Goal: Task Accomplishment & Management: Manage account settings

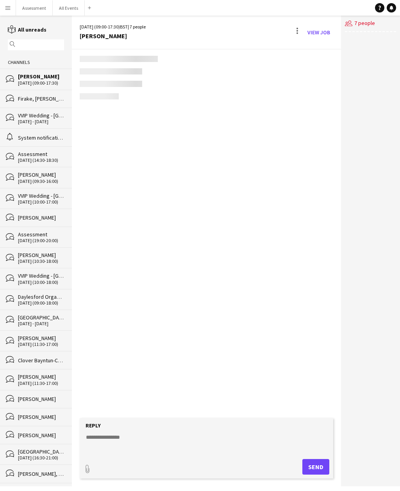
scroll to position [13, 0]
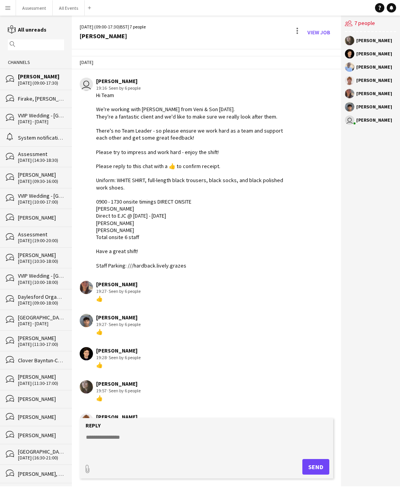
click at [9, 10] on app-icon "Menu" at bounding box center [8, 8] width 6 height 6
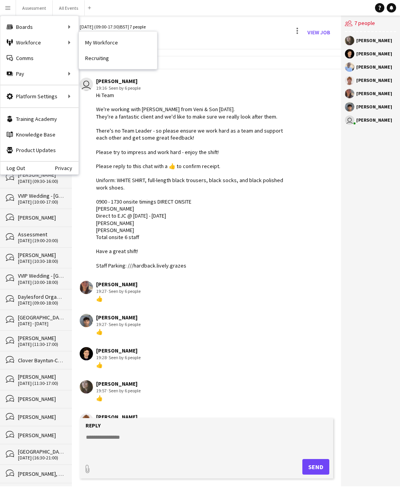
click at [110, 58] on link "Recruiting" at bounding box center [118, 58] width 78 height 16
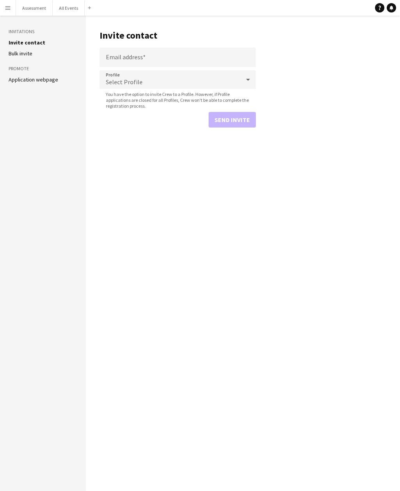
click at [11, 28] on h3 "Invitations" at bounding box center [43, 31] width 69 height 7
click at [5, 36] on aside "Invitations Invite contact [PERSON_NAME] invite Promote Application webpage" at bounding box center [43, 254] width 86 height 476
click at [73, 7] on button "All Events Close" at bounding box center [69, 7] width 32 height 15
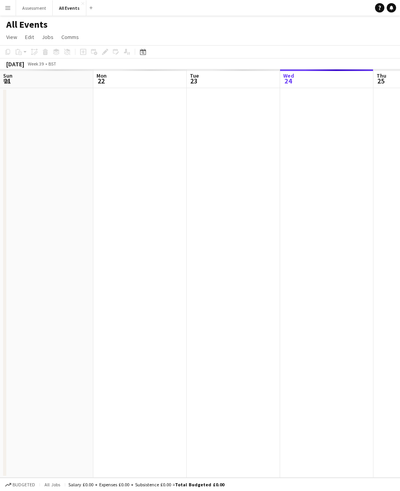
scroll to position [0, 187]
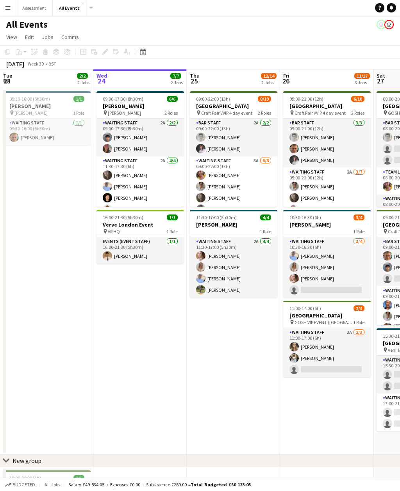
click at [11, 5] on button "Menu" at bounding box center [8, 8] width 16 height 16
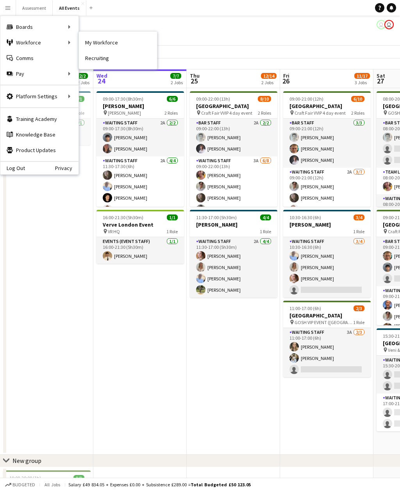
click at [110, 42] on link "My Workforce" at bounding box center [118, 43] width 78 height 16
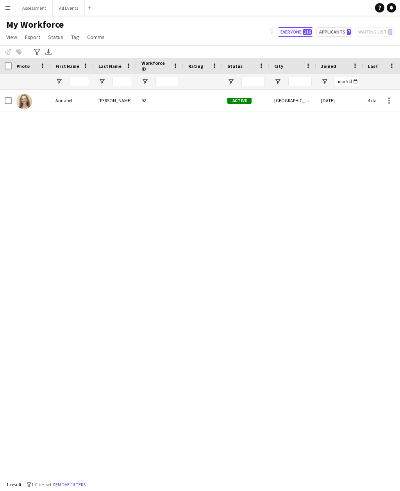
click at [344, 35] on button "Applicants 7" at bounding box center [334, 31] width 36 height 9
type input "**********"
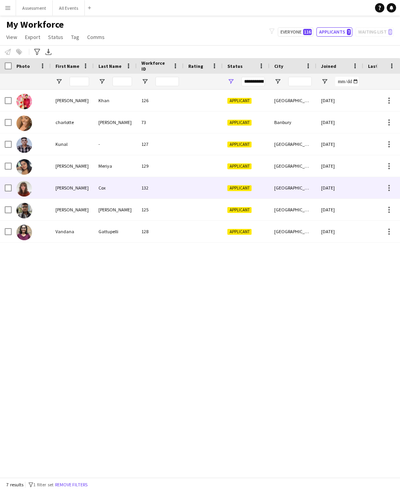
click at [152, 187] on div "132" at bounding box center [160, 187] width 47 height 21
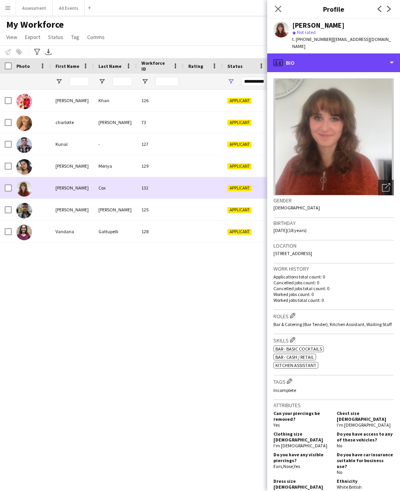
click at [360, 62] on div "profile Bio" at bounding box center [333, 62] width 133 height 19
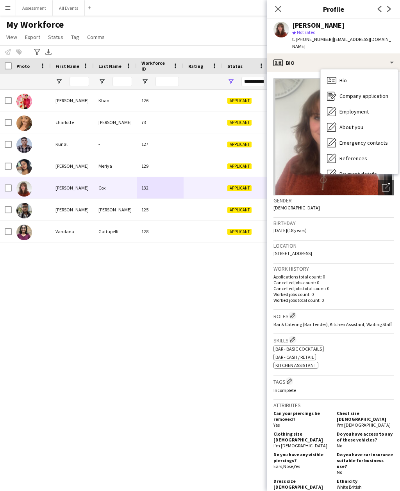
click at [372, 120] on div "About you About you" at bounding box center [358, 127] width 77 height 16
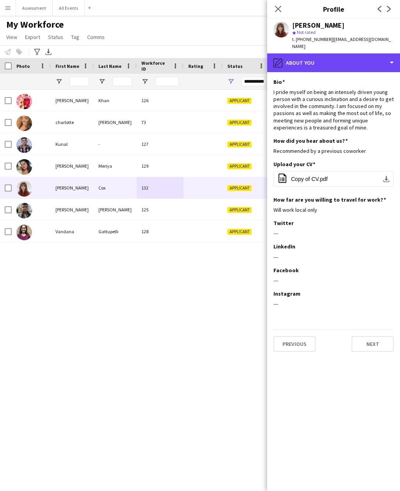
click at [349, 57] on div "pencil4 About you" at bounding box center [333, 62] width 133 height 19
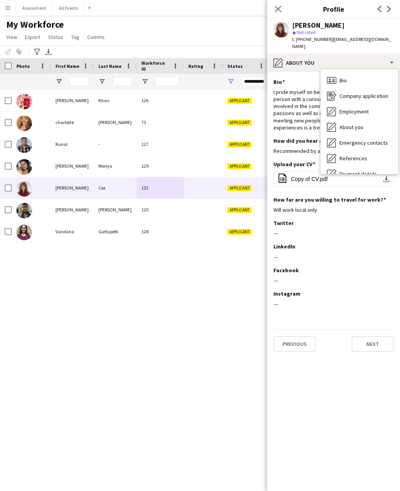
click at [369, 123] on div "About you About you" at bounding box center [358, 127] width 77 height 16
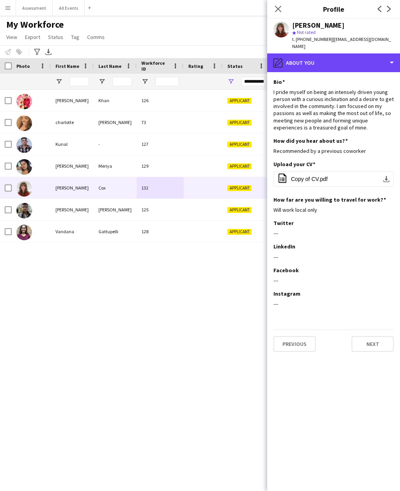
click at [357, 53] on div "pencil4 About you" at bounding box center [333, 62] width 133 height 19
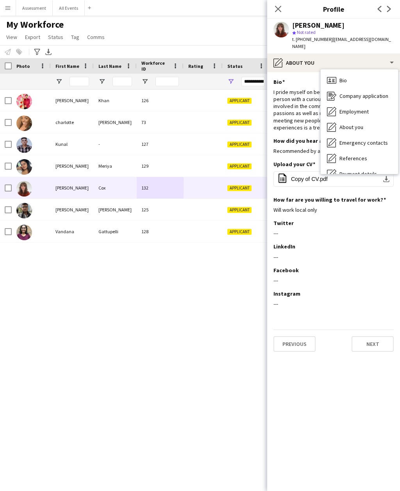
click at [370, 92] on span "Company application" at bounding box center [363, 95] width 49 height 7
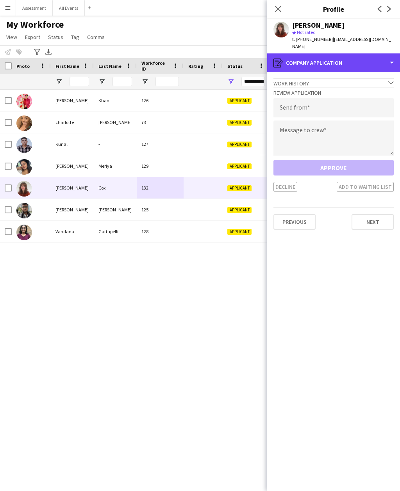
click at [363, 62] on div "register Company application" at bounding box center [333, 62] width 133 height 19
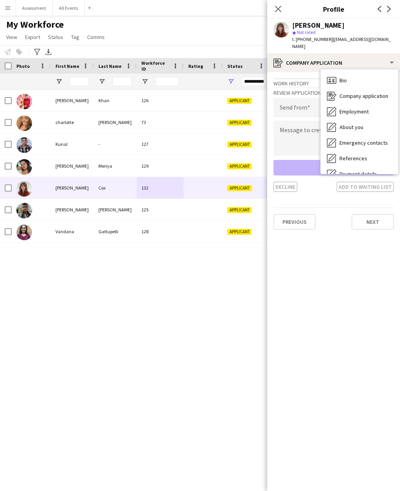
click at [366, 78] on div "Bio Bio" at bounding box center [358, 81] width 77 height 16
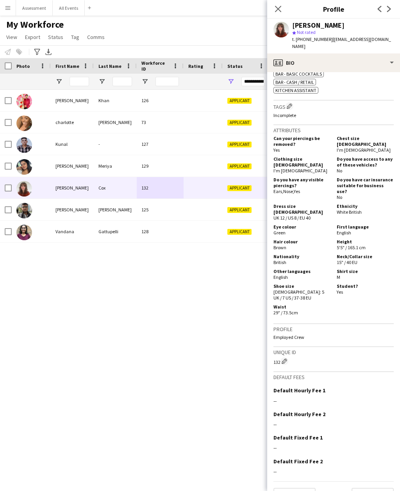
scroll to position [275, 0]
click at [386, 489] on button "Next" at bounding box center [372, 497] width 42 height 16
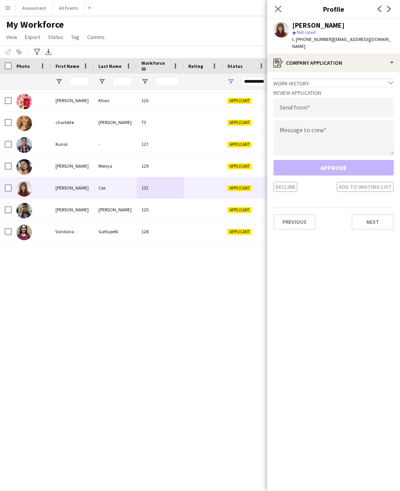
click at [387, 214] on button "Next" at bounding box center [372, 222] width 42 height 16
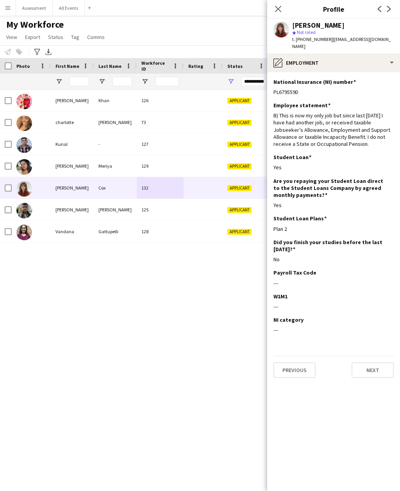
click at [380, 363] on button "Next" at bounding box center [372, 371] width 42 height 16
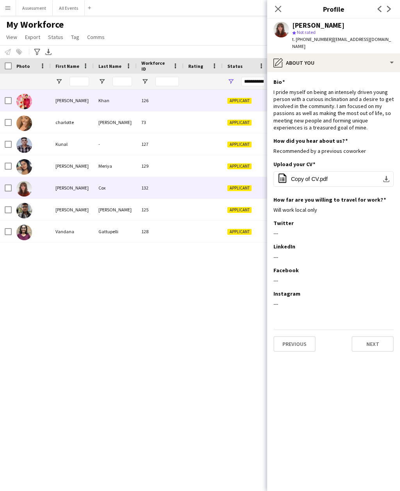
click at [219, 102] on div at bounding box center [202, 100] width 39 height 21
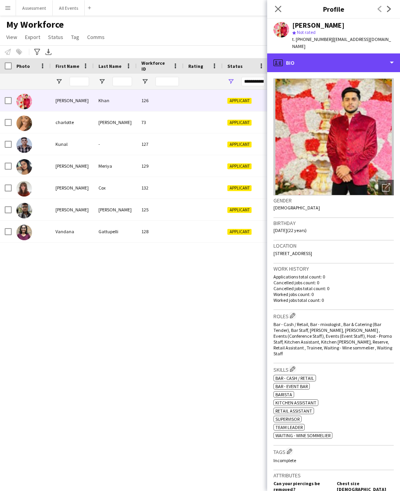
click at [377, 56] on div "profile Bio" at bounding box center [333, 62] width 133 height 19
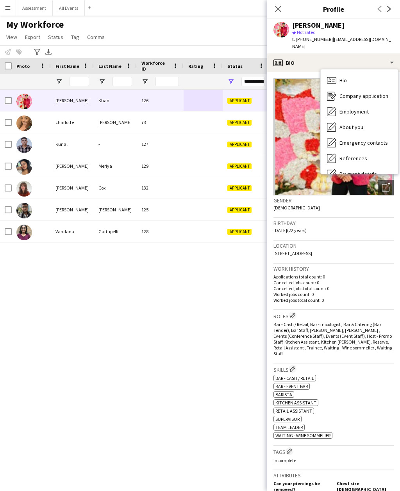
click at [370, 75] on div "Bio Bio" at bounding box center [358, 81] width 77 height 16
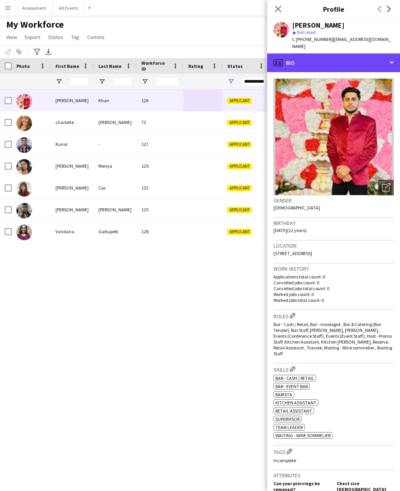
click at [388, 55] on div "profile Bio" at bounding box center [333, 62] width 133 height 19
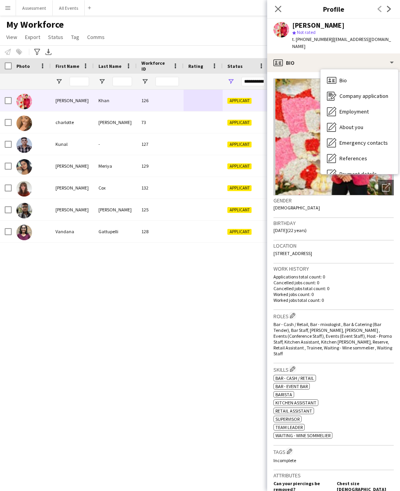
click at [369, 121] on div "About you About you" at bounding box center [358, 127] width 77 height 16
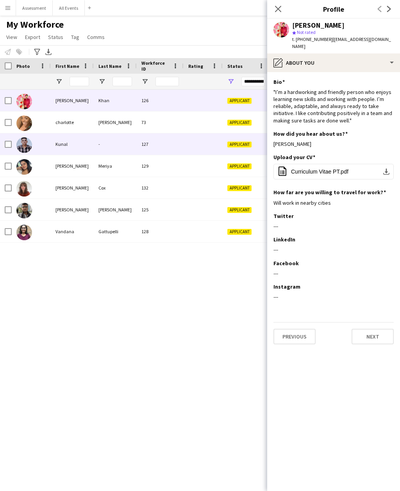
click at [230, 144] on span "Applicant" at bounding box center [239, 145] width 24 height 6
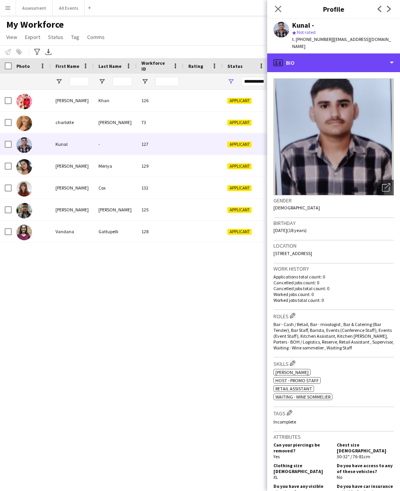
click at [369, 58] on div "profile Bio" at bounding box center [333, 62] width 133 height 19
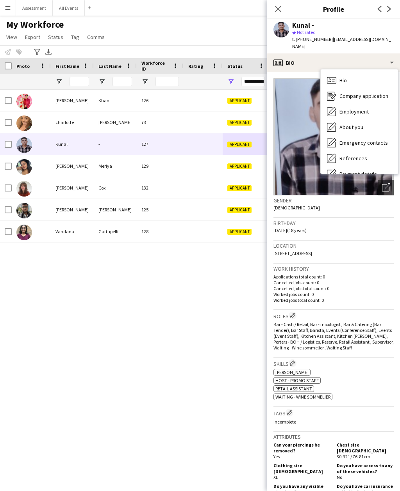
click at [381, 119] on div "About you About you" at bounding box center [358, 127] width 77 height 16
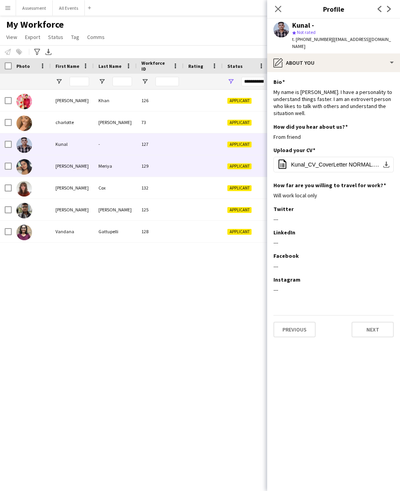
click at [236, 176] on div "Applicant" at bounding box center [245, 165] width 47 height 21
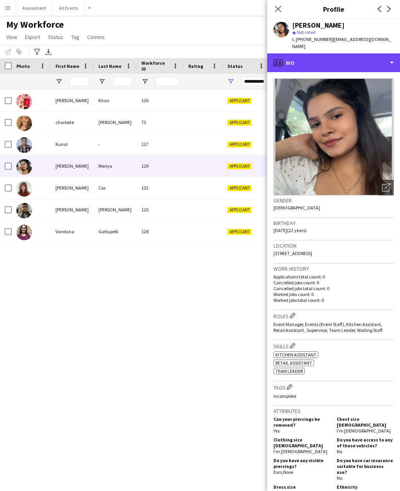
click at [369, 59] on div "profile Bio" at bounding box center [333, 62] width 133 height 19
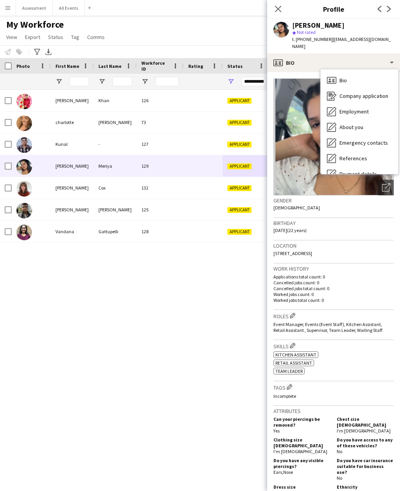
click at [215, 275] on div "[PERSON_NAME] 126 Applicant [GEOGRAPHIC_DATA] [DATE] 0 [PERSON_NAME] 73 Applica…" at bounding box center [188, 284] width 376 height 388
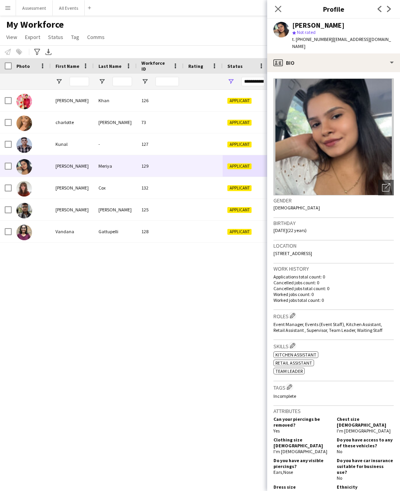
click at [14, 10] on button "Menu" at bounding box center [8, 8] width 16 height 16
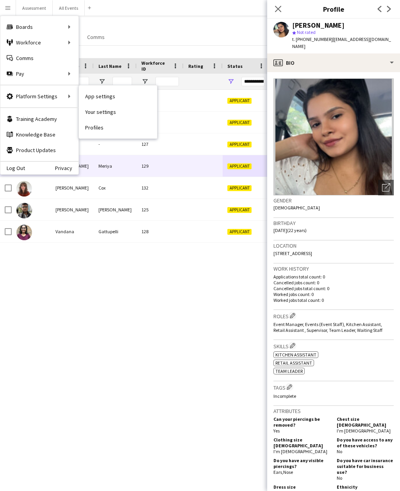
click at [111, 132] on link "Profiles" at bounding box center [118, 128] width 78 height 16
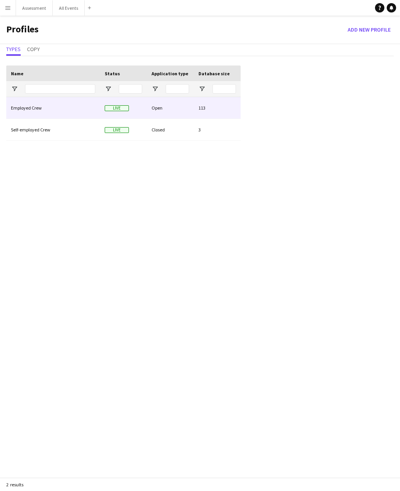
click at [75, 110] on div "Employed Crew" at bounding box center [53, 107] width 94 height 21
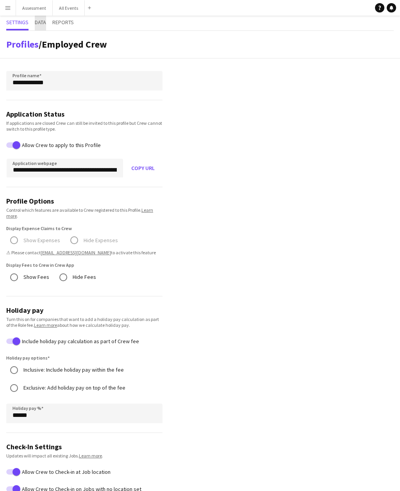
click at [46, 21] on span "Data" at bounding box center [40, 22] width 11 height 5
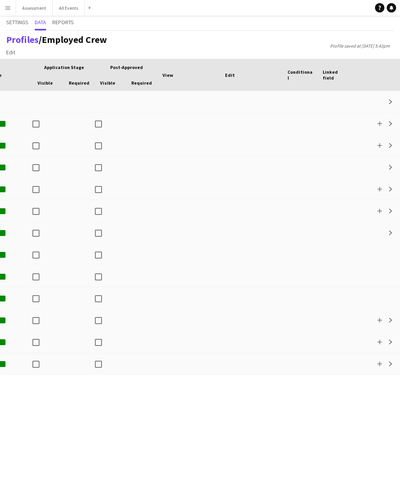
scroll to position [0, 117]
click at [391, 147] on app-icon "Expand" at bounding box center [390, 145] width 5 height 5
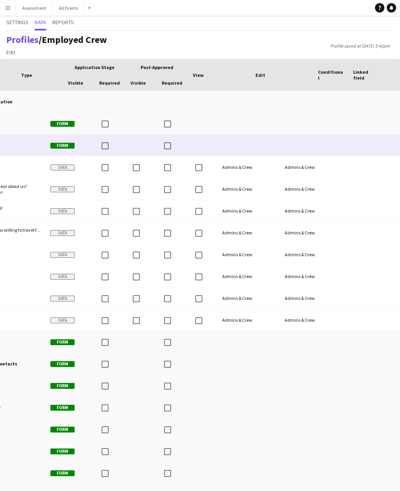
scroll to position [0, 6]
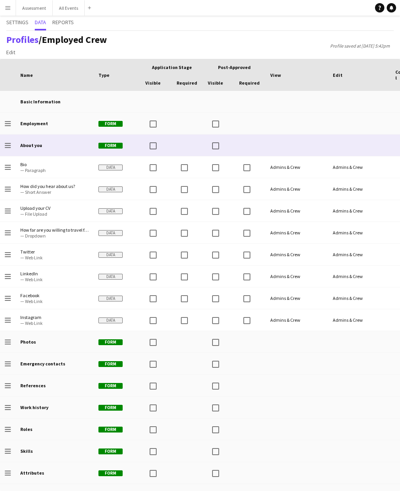
click at [44, 187] on span "How did you hear about us?" at bounding box center [54, 186] width 69 height 6
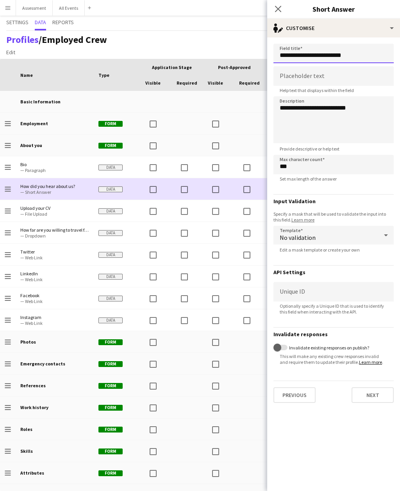
click at [375, 57] on input "**********" at bounding box center [333, 54] width 120 height 20
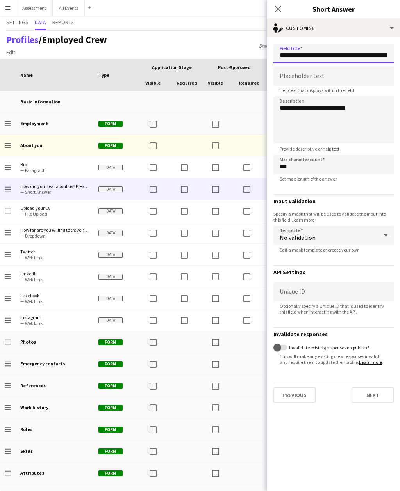
click at [374, 63] on input "**********" at bounding box center [333, 54] width 120 height 20
click at [364, 55] on input "**********" at bounding box center [333, 54] width 120 height 20
click at [363, 54] on input "**********" at bounding box center [333, 54] width 120 height 20
click at [363, 55] on input "**********" at bounding box center [333, 54] width 120 height 20
click at [362, 55] on input "**********" at bounding box center [333, 54] width 120 height 20
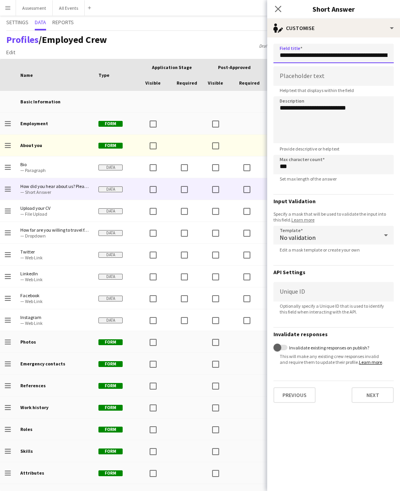
click at [363, 54] on input "**********" at bounding box center [333, 54] width 120 height 20
click at [366, 53] on input "**********" at bounding box center [333, 54] width 120 height 20
paste input "**********"
type input "**********"
click at [247, 364] on div at bounding box center [249, 363] width 31 height 21
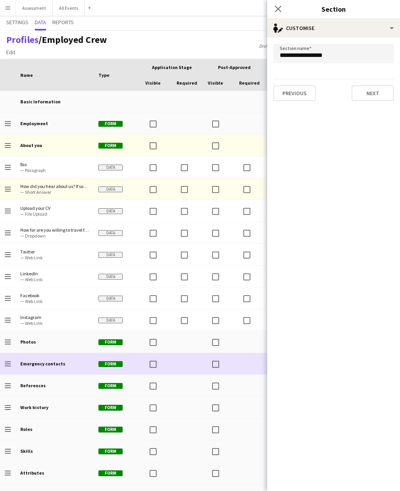
click at [240, 39] on div "Profiles / Employed Crew Edit Add section Draft saved at [DATE] 1:45am Publish …" at bounding box center [200, 45] width 400 height 28
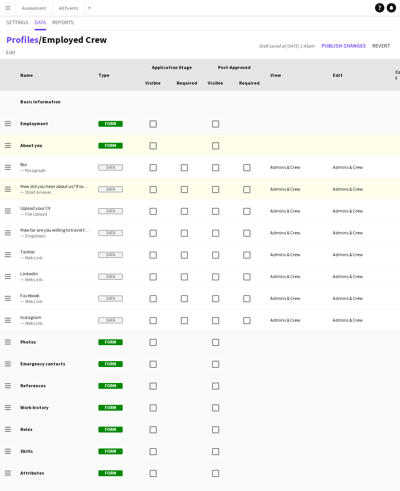
click at [351, 44] on button "Publish changes" at bounding box center [343, 45] width 51 height 12
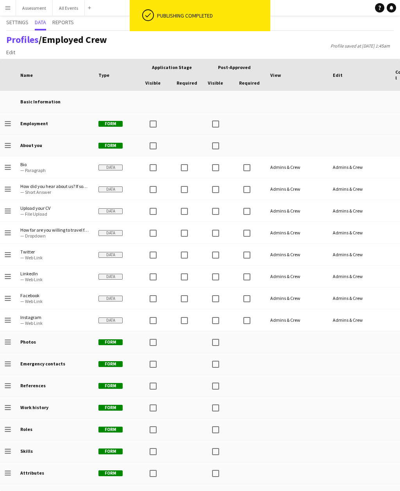
click at [12, 12] on button "Menu" at bounding box center [8, 8] width 16 height 16
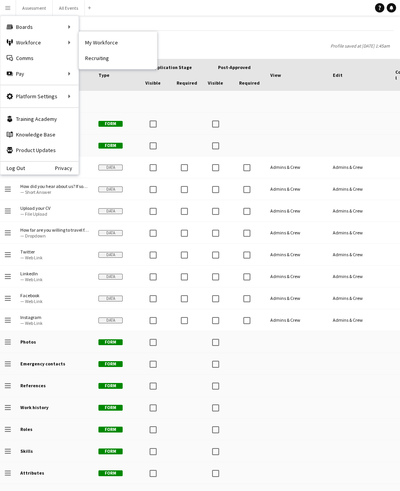
click at [115, 43] on link "My Workforce" at bounding box center [118, 43] width 78 height 16
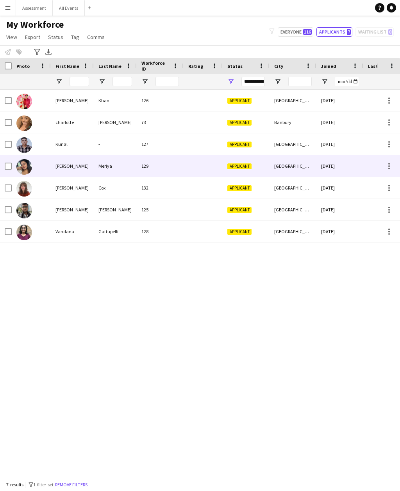
click at [64, 166] on div "[PERSON_NAME]" at bounding box center [72, 165] width 43 height 21
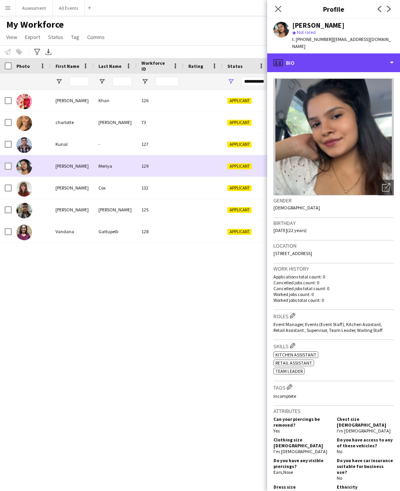
click at [364, 53] on div "profile Bio" at bounding box center [333, 62] width 133 height 19
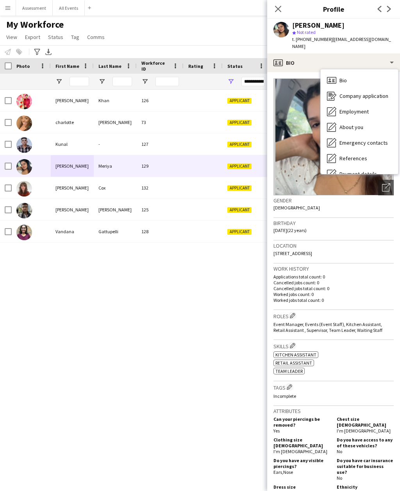
click at [370, 119] on div "About you About you" at bounding box center [358, 127] width 77 height 16
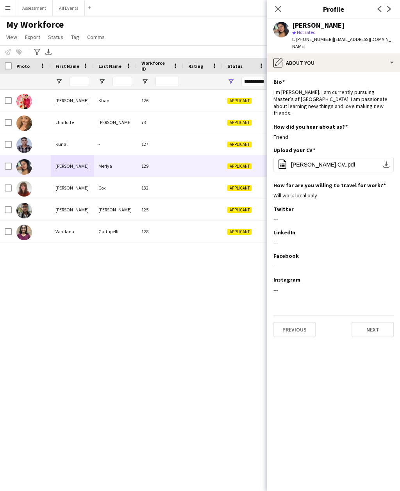
click at [236, 38] on div "My Workforce View Views Default view New view Update view Delete view Edit name…" at bounding box center [200, 32] width 400 height 27
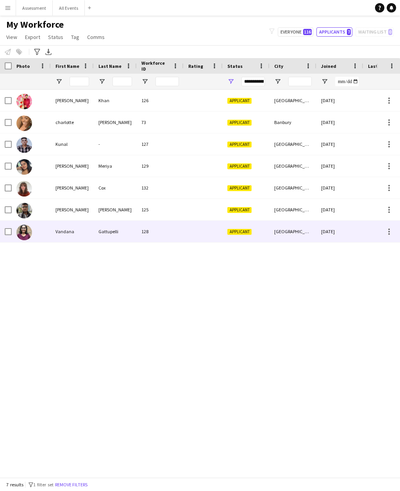
click at [170, 223] on div "128" at bounding box center [160, 231] width 47 height 21
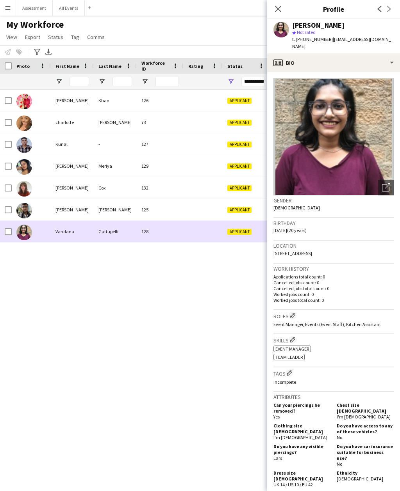
click at [362, 53] on div "profile Bio" at bounding box center [333, 62] width 133 height 19
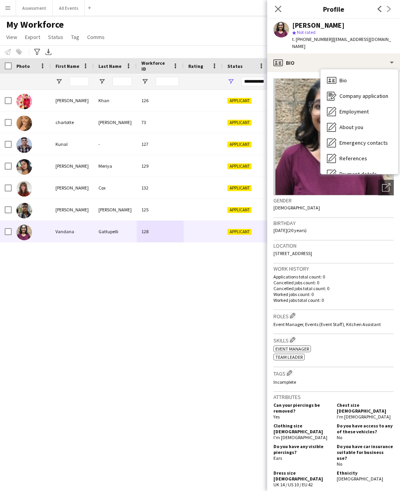
click at [361, 124] on span "About you" at bounding box center [351, 127] width 24 height 7
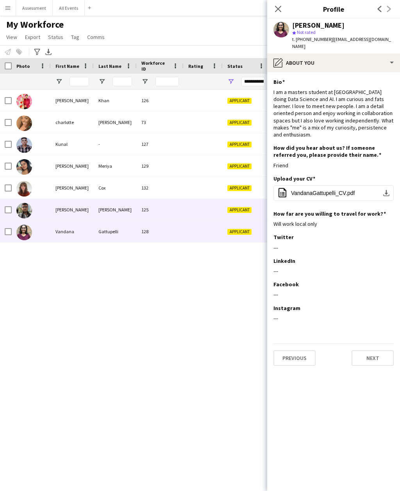
click at [198, 209] on div at bounding box center [202, 209] width 39 height 21
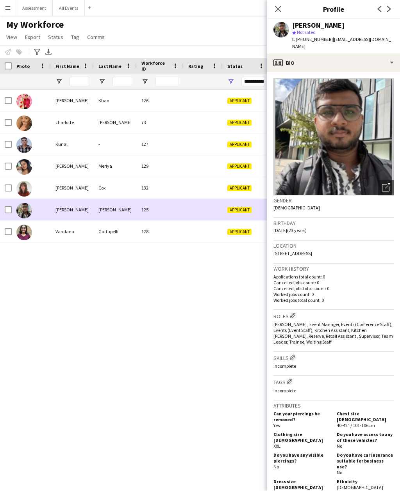
click at [215, 343] on div "[PERSON_NAME] 126 Applicant [GEOGRAPHIC_DATA] [DATE] 0 [PERSON_NAME] 73 Applica…" at bounding box center [188, 284] width 376 height 388
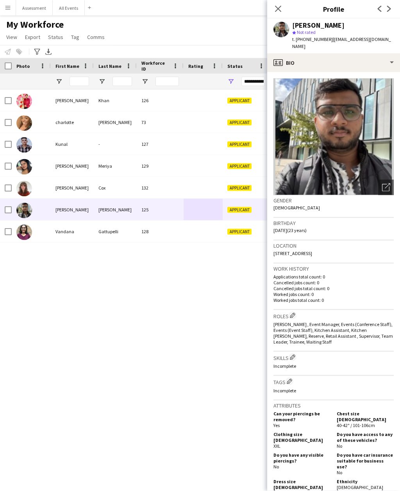
scroll to position [5, 0]
click at [281, 5] on app-icon "Close pop-in" at bounding box center [277, 8] width 9 height 9
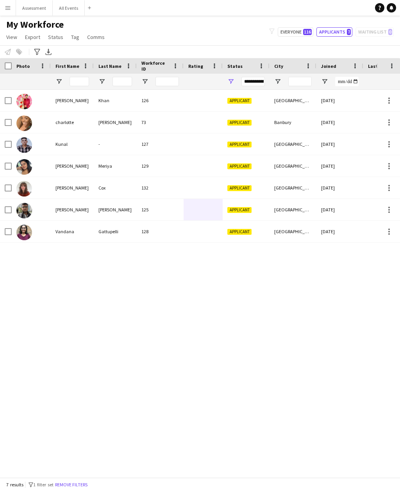
click at [302, 27] on button "Everyone 116" at bounding box center [295, 31] width 36 height 9
type input "**********"
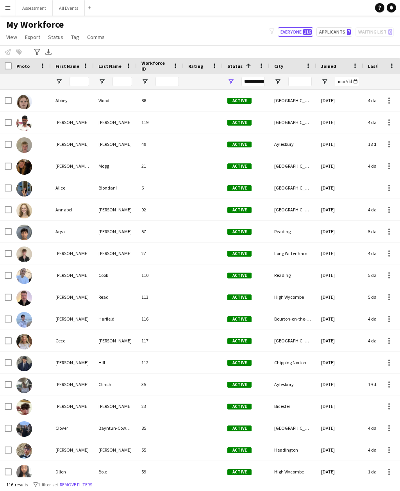
click at [198, 250] on div at bounding box center [202, 253] width 39 height 21
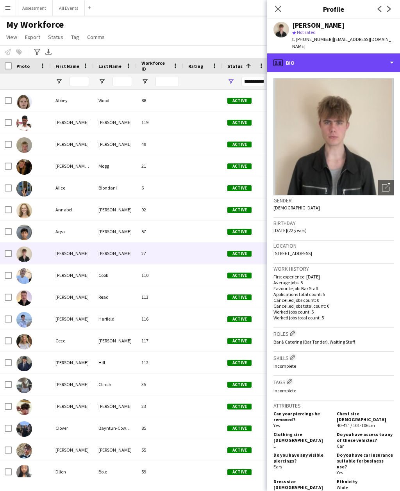
click at [355, 56] on div "profile Bio" at bounding box center [333, 62] width 133 height 19
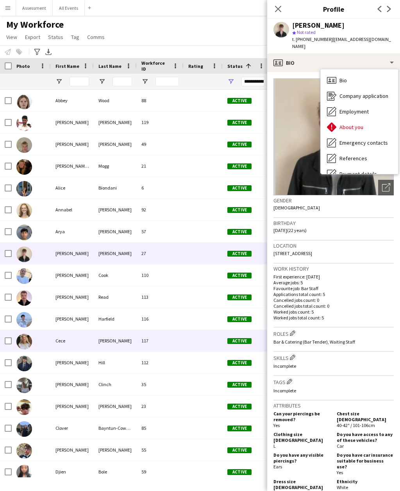
click at [191, 340] on div at bounding box center [202, 340] width 39 height 21
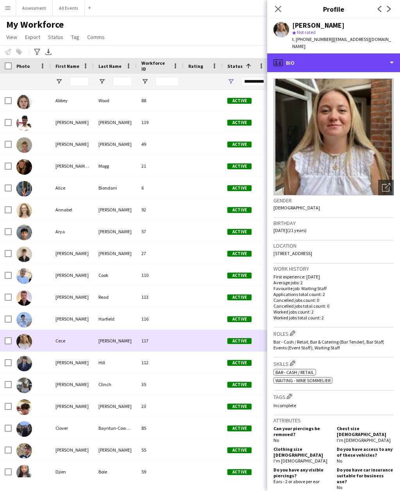
click at [343, 56] on div "profile Bio" at bounding box center [333, 62] width 133 height 19
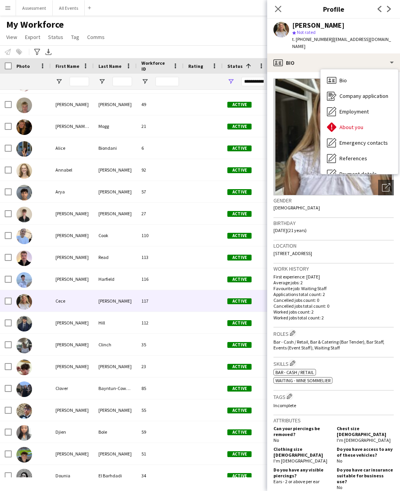
scroll to position [37, 0]
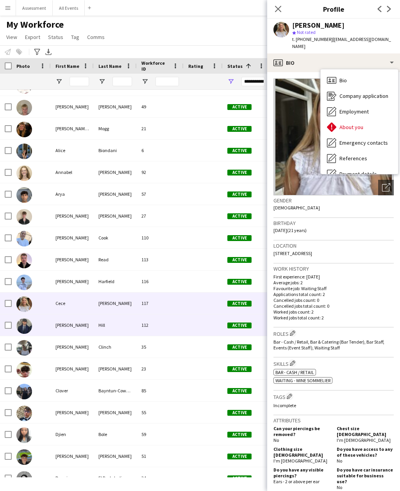
click at [196, 330] on div at bounding box center [202, 325] width 39 height 21
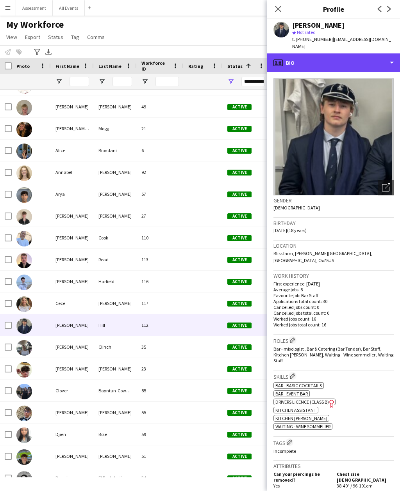
click at [367, 53] on div "profile Bio" at bounding box center [333, 62] width 133 height 19
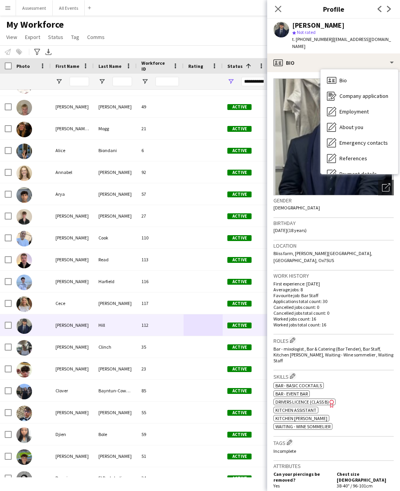
click at [364, 119] on div "About you About you" at bounding box center [358, 127] width 77 height 16
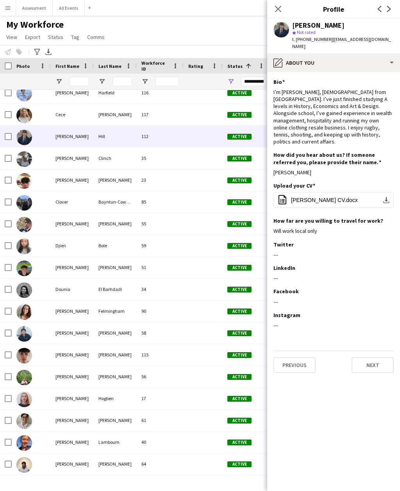
scroll to position [230, 0]
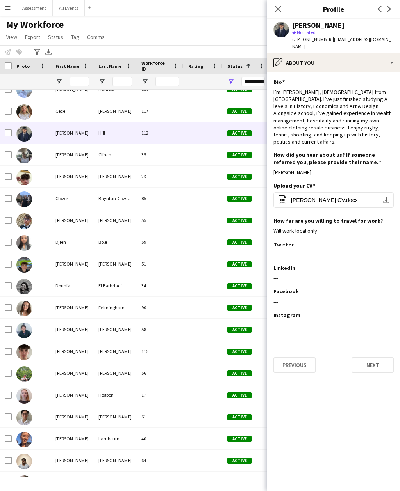
click at [224, 291] on div "Active" at bounding box center [245, 285] width 47 height 21
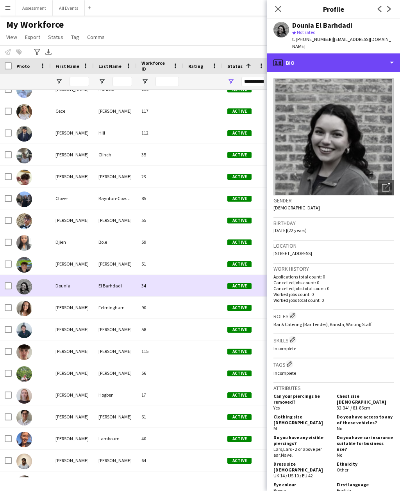
click at [362, 54] on div "profile Bio" at bounding box center [333, 62] width 133 height 19
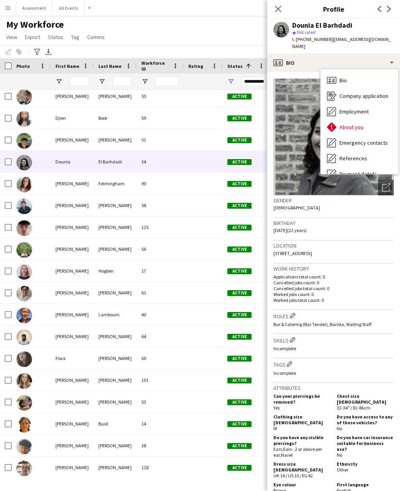
scroll to position [362, 0]
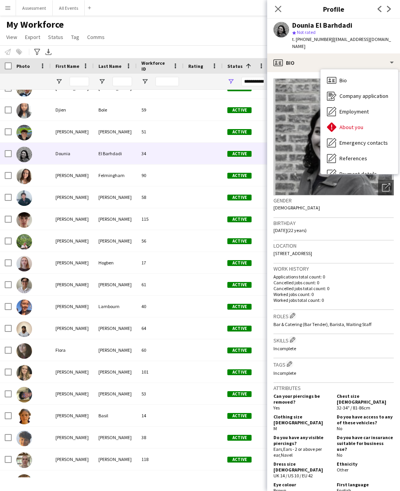
click at [224, 302] on div "Active" at bounding box center [245, 306] width 47 height 21
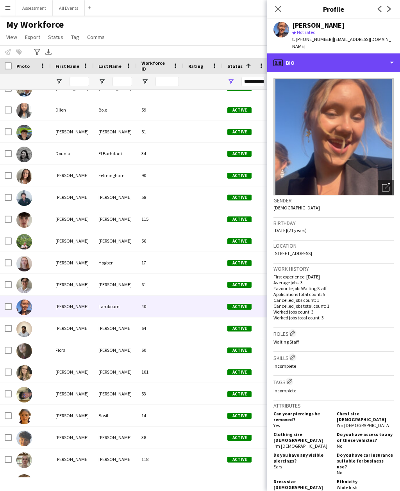
click at [364, 57] on div "profile Bio" at bounding box center [333, 62] width 133 height 19
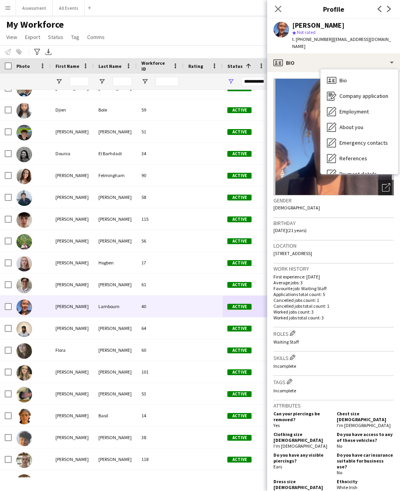
click at [366, 121] on div "About you About you" at bounding box center [358, 127] width 77 height 16
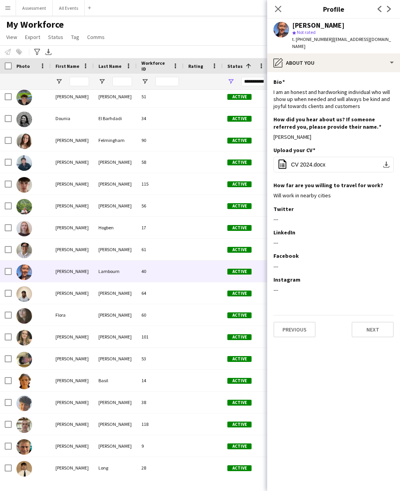
scroll to position [0, 0]
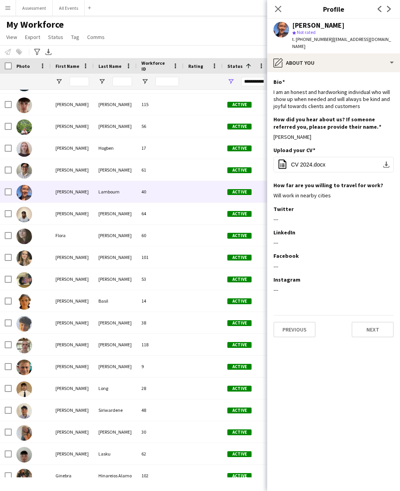
click at [219, 277] on div at bounding box center [202, 278] width 39 height 21
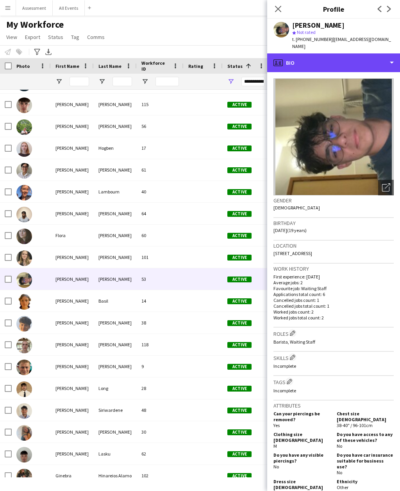
click at [368, 57] on div "profile Bio" at bounding box center [333, 62] width 133 height 19
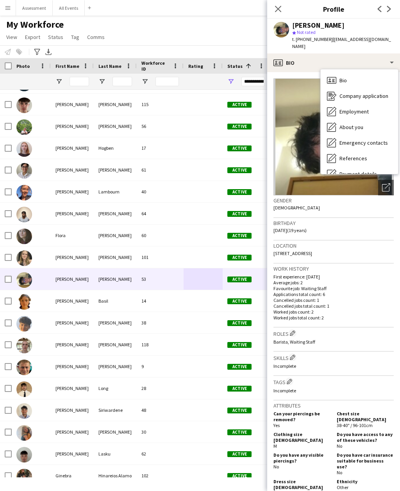
click at [367, 121] on div "About you About you" at bounding box center [358, 127] width 77 height 16
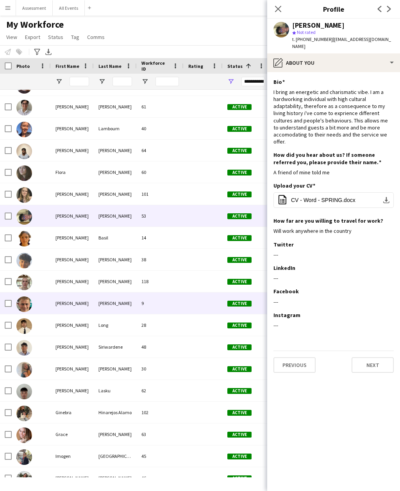
click at [227, 298] on div "Active" at bounding box center [245, 303] width 47 height 21
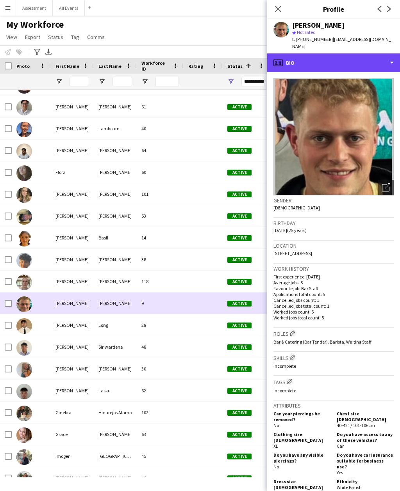
click at [358, 58] on div "profile Bio" at bounding box center [333, 62] width 133 height 19
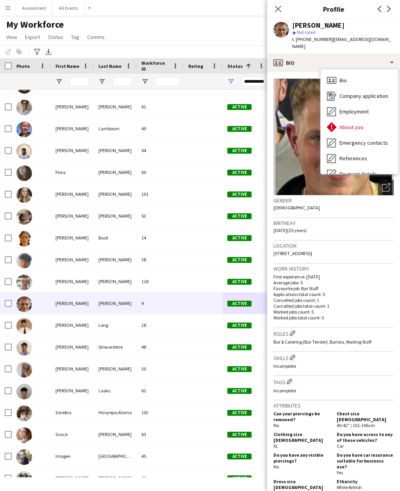
click at [370, 119] on div "About you About you" at bounding box center [358, 127] width 77 height 16
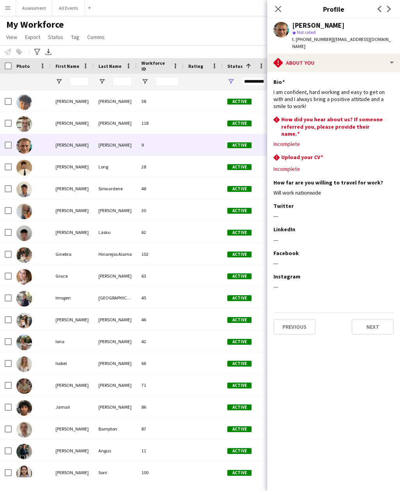
click at [220, 246] on div at bounding box center [202, 253] width 39 height 21
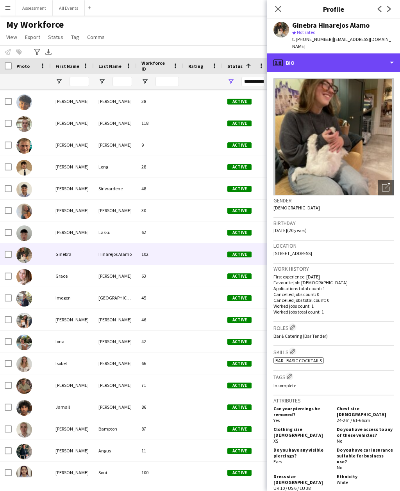
click at [367, 58] on div "profile Bio" at bounding box center [333, 62] width 133 height 19
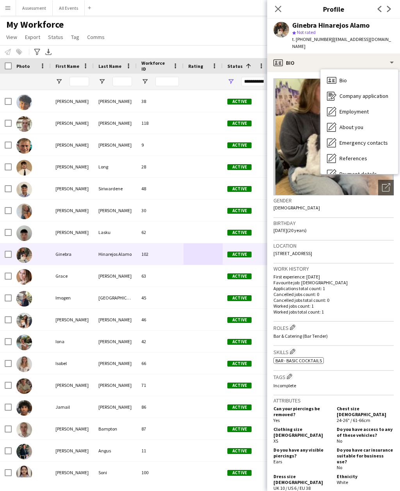
click at [372, 119] on div "About you About you" at bounding box center [358, 127] width 77 height 16
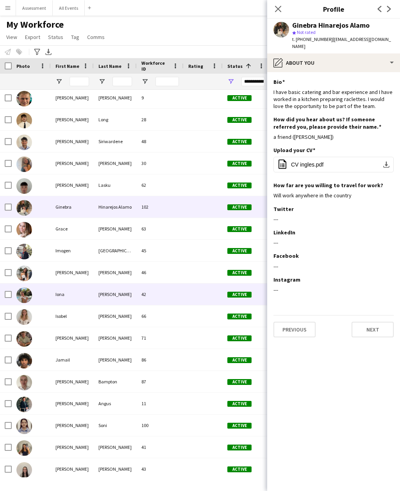
click at [228, 286] on div "Active" at bounding box center [245, 294] width 47 height 21
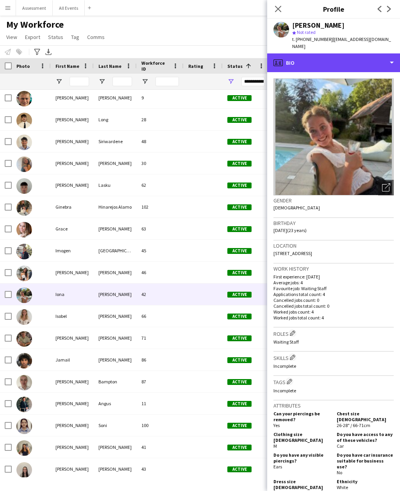
click at [363, 59] on div "profile Bio" at bounding box center [333, 62] width 133 height 19
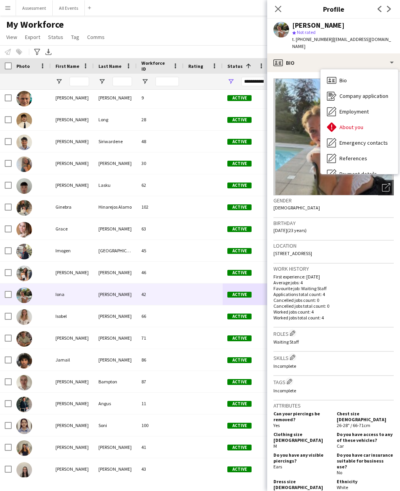
click at [368, 123] on div "About you About you" at bounding box center [358, 127] width 77 height 16
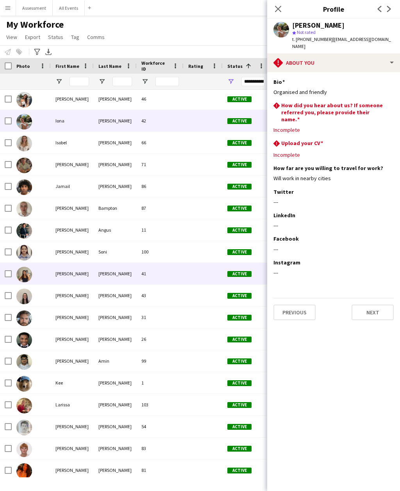
click at [234, 265] on div "Active" at bounding box center [245, 273] width 47 height 21
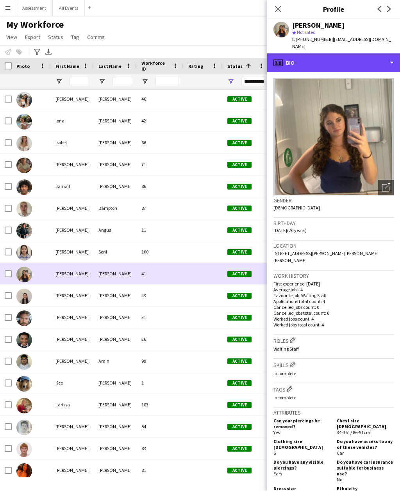
click at [357, 57] on div "profile Bio" at bounding box center [333, 62] width 133 height 19
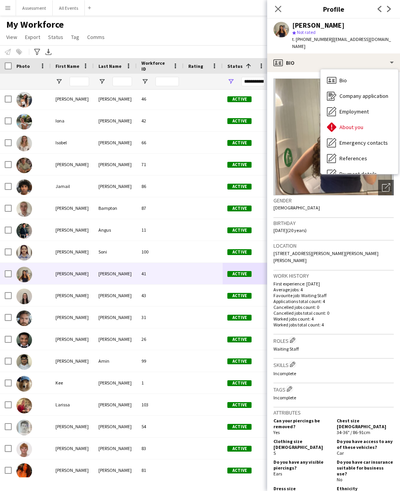
click at [366, 121] on div "About you About you" at bounding box center [358, 127] width 77 height 16
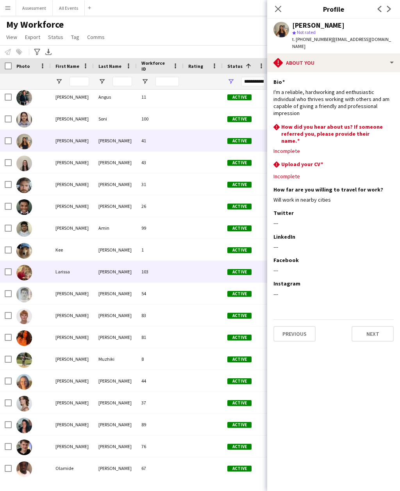
click at [229, 270] on span "Active" at bounding box center [239, 272] width 24 height 6
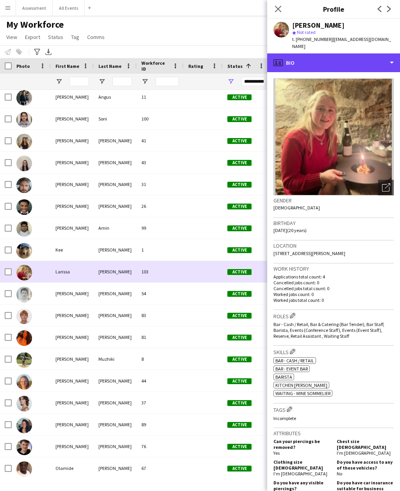
click at [359, 53] on div "profile Bio" at bounding box center [333, 62] width 133 height 19
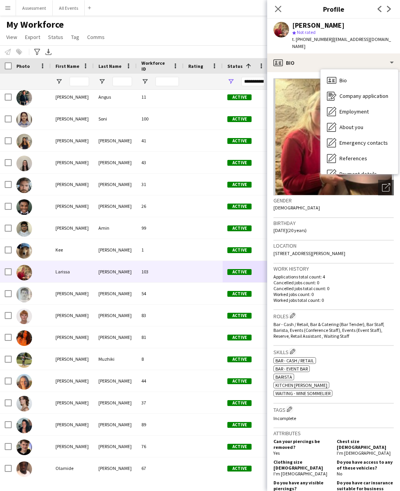
click at [367, 119] on div "About you About you" at bounding box center [358, 127] width 77 height 16
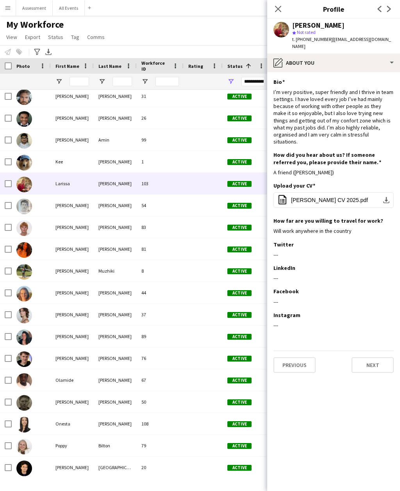
click at [229, 315] on div "Active" at bounding box center [245, 314] width 47 height 21
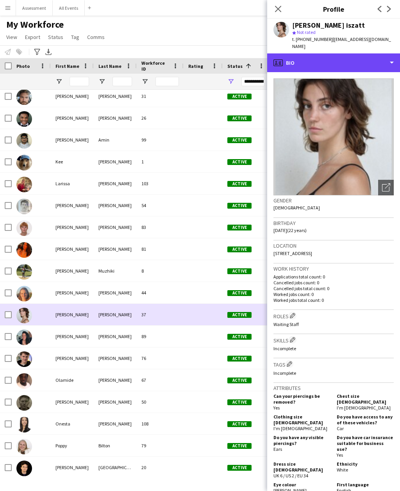
click at [368, 60] on div "profile Bio" at bounding box center [333, 62] width 133 height 19
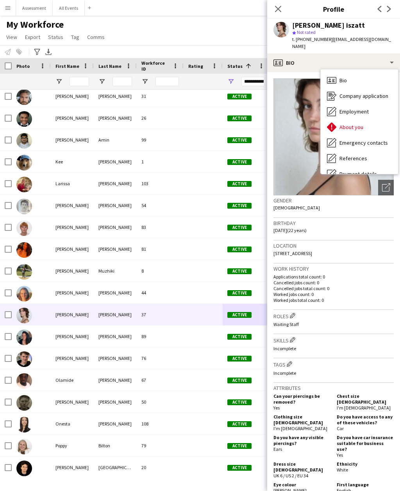
click at [364, 119] on div "About you About you" at bounding box center [358, 127] width 77 height 16
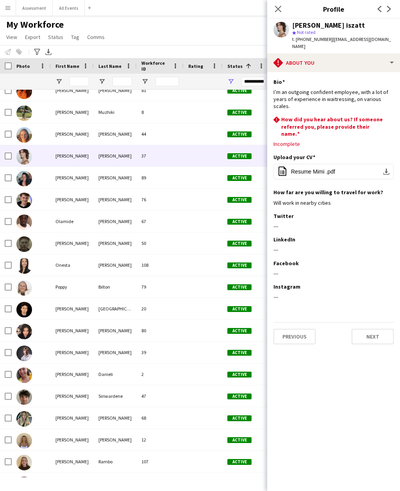
click at [238, 267] on div "Active" at bounding box center [245, 264] width 47 height 21
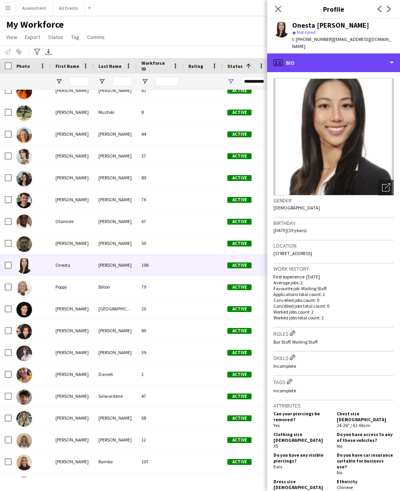
click at [361, 57] on div "profile Bio" at bounding box center [333, 62] width 133 height 19
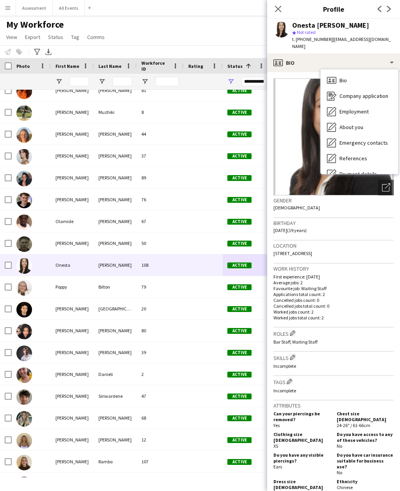
click at [369, 122] on div "About you About you" at bounding box center [358, 127] width 77 height 16
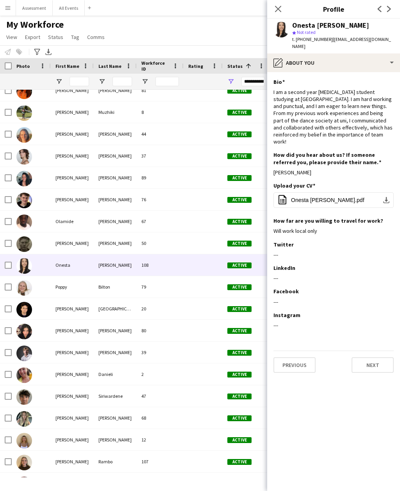
click at [234, 284] on span "Active" at bounding box center [239, 287] width 24 height 6
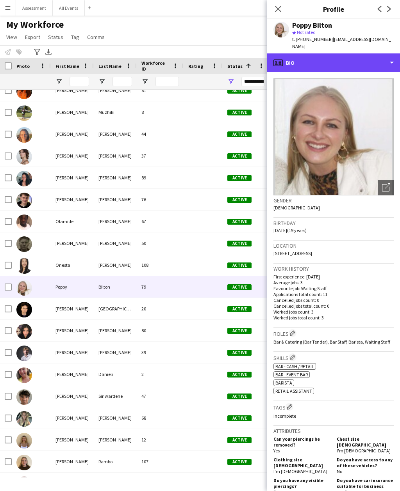
click at [366, 56] on div "profile Bio" at bounding box center [333, 62] width 133 height 19
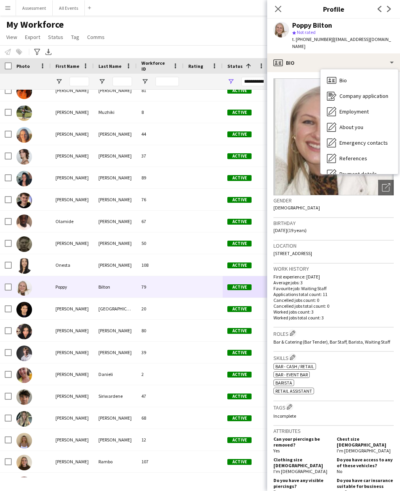
click at [368, 120] on div "About you About you" at bounding box center [358, 127] width 77 height 16
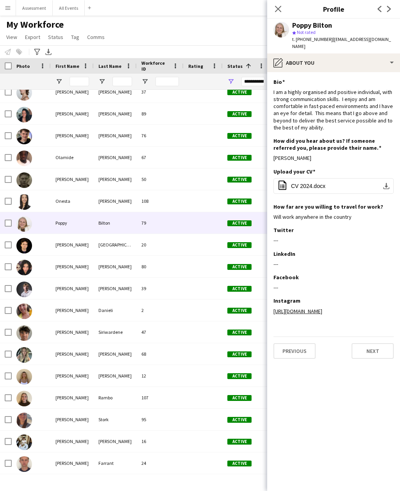
click at [244, 256] on div "Active" at bounding box center [245, 266] width 47 height 21
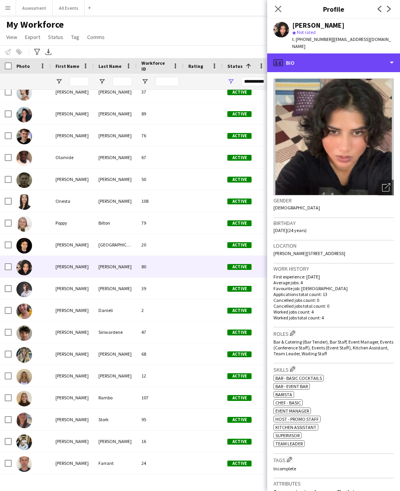
click at [360, 60] on div "profile Bio" at bounding box center [333, 62] width 133 height 19
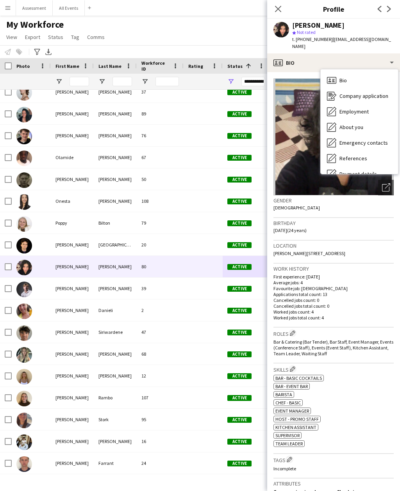
click at [370, 121] on div "About you About you" at bounding box center [358, 127] width 77 height 16
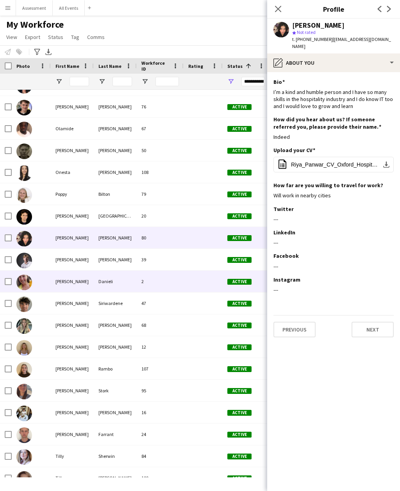
click at [239, 279] on span "Active" at bounding box center [239, 282] width 24 height 6
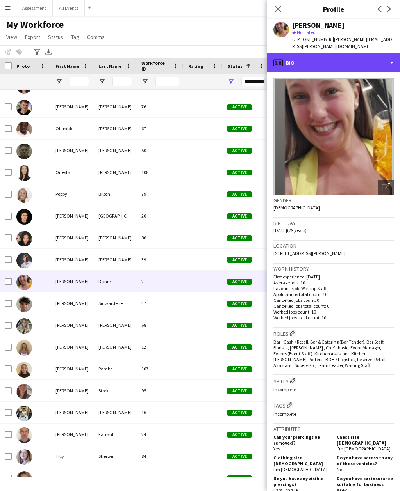
click at [363, 54] on div "profile Bio" at bounding box center [333, 62] width 133 height 19
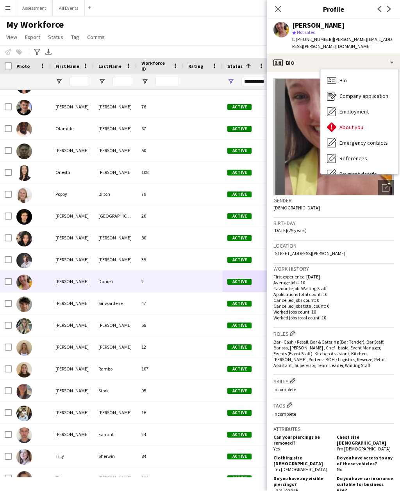
click at [365, 123] on div "About you About you" at bounding box center [358, 127] width 77 height 16
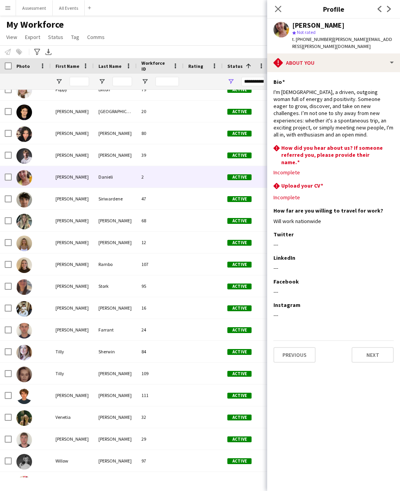
click at [241, 218] on span "Active" at bounding box center [239, 221] width 24 height 6
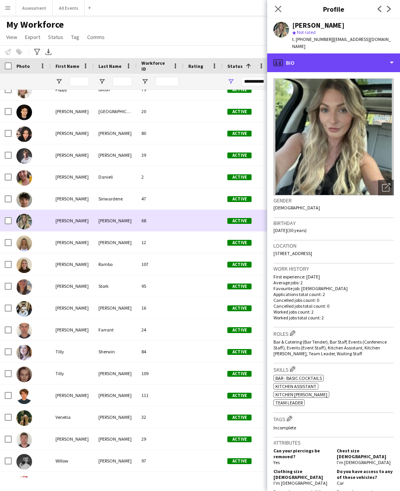
click at [368, 57] on div "profile Bio" at bounding box center [333, 62] width 133 height 19
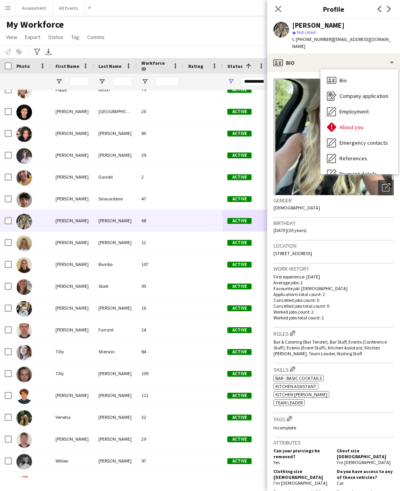
click at [360, 124] on span "About you" at bounding box center [351, 127] width 24 height 7
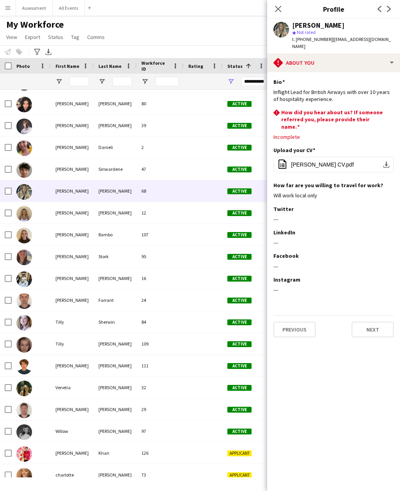
click at [238, 232] on span "Active" at bounding box center [239, 235] width 24 height 6
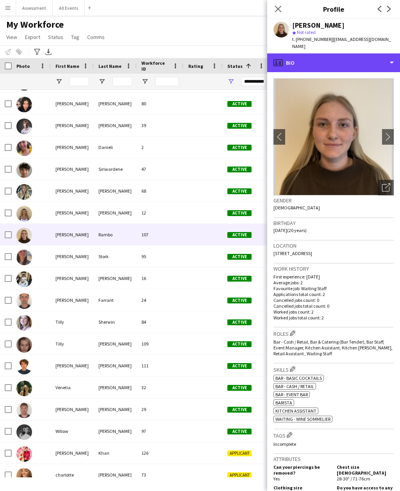
click at [357, 64] on div "profile Bio" at bounding box center [333, 62] width 133 height 19
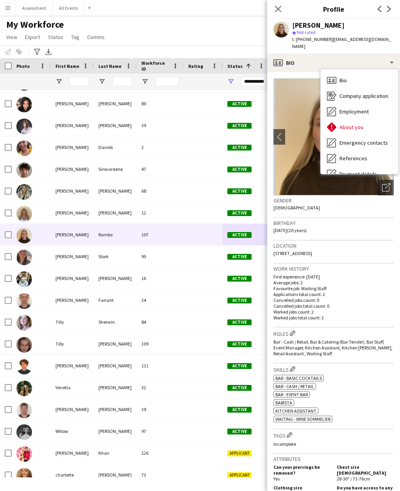
click at [362, 124] on span "About you" at bounding box center [351, 127] width 24 height 7
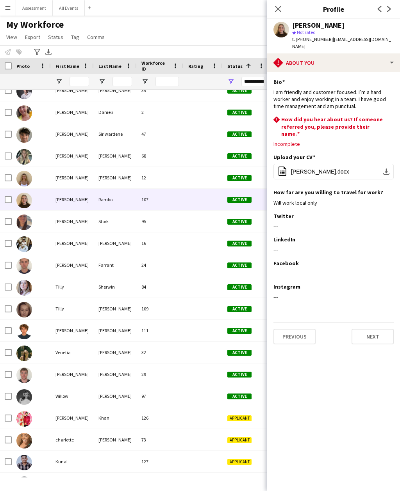
click at [242, 219] on span "Active" at bounding box center [239, 222] width 24 height 6
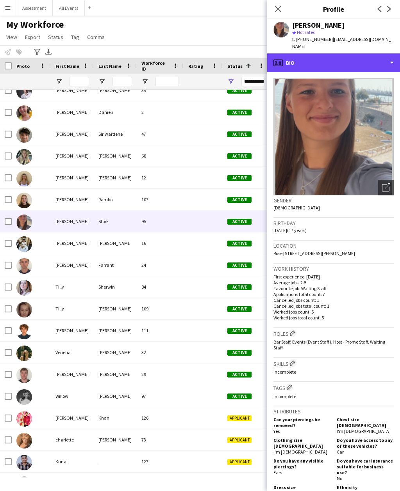
click at [361, 57] on div "profile Bio" at bounding box center [333, 62] width 133 height 19
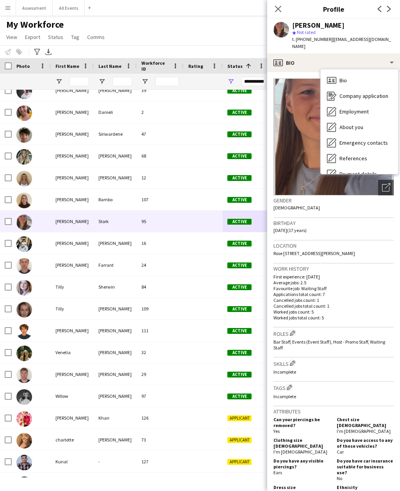
click at [366, 119] on div "About you About you" at bounding box center [358, 127] width 77 height 16
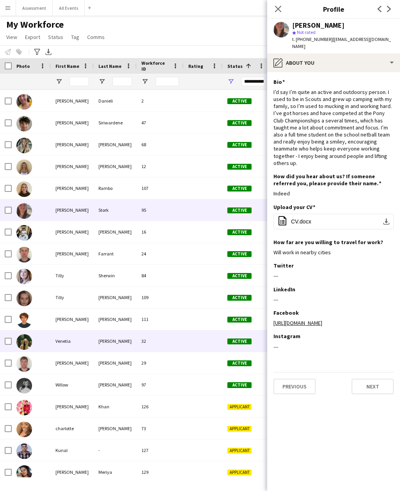
click at [238, 266] on div "Active" at bounding box center [245, 275] width 47 height 21
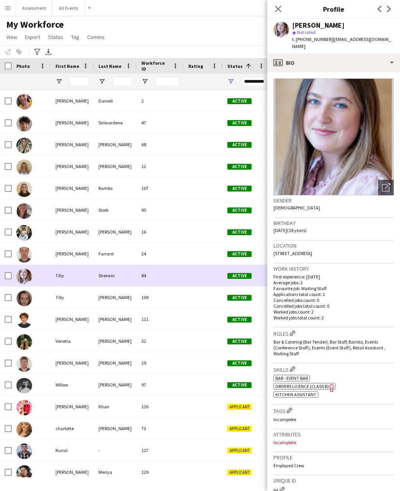
click at [355, 78] on img at bounding box center [333, 136] width 120 height 117
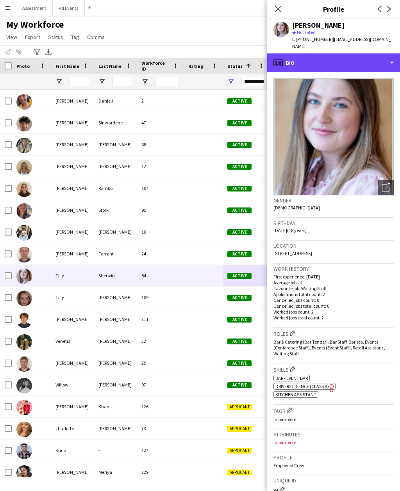
click at [364, 55] on div "profile Bio" at bounding box center [333, 62] width 133 height 19
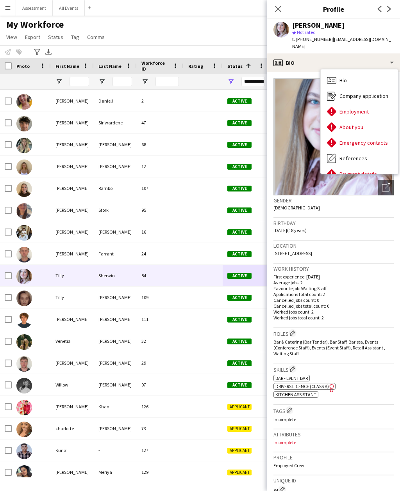
click at [371, 124] on div "About you About you" at bounding box center [358, 127] width 77 height 16
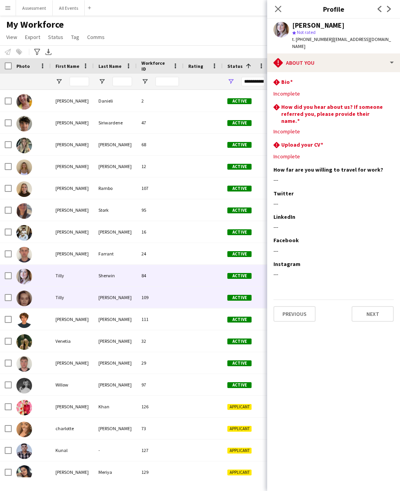
click at [233, 295] on span "Active" at bounding box center [239, 298] width 24 height 6
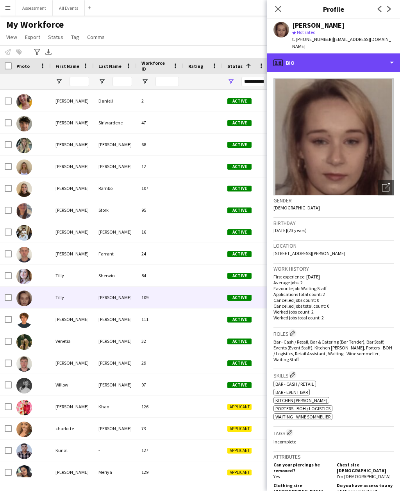
click at [367, 57] on div "profile Bio" at bounding box center [333, 62] width 133 height 19
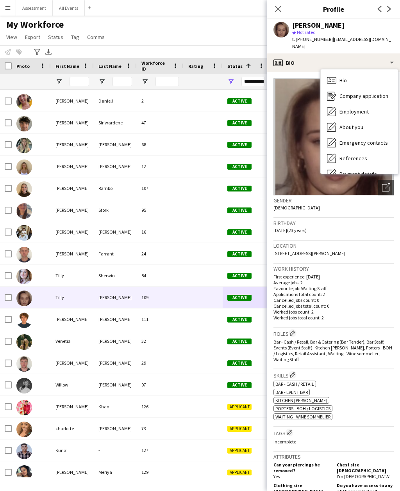
click at [368, 126] on div "About you About you" at bounding box center [358, 127] width 77 height 16
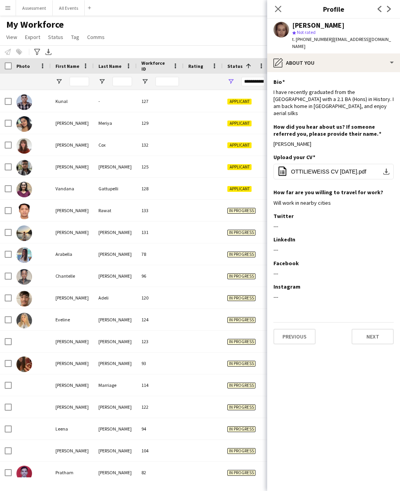
click at [251, 281] on div "In progress" at bounding box center [245, 275] width 47 height 21
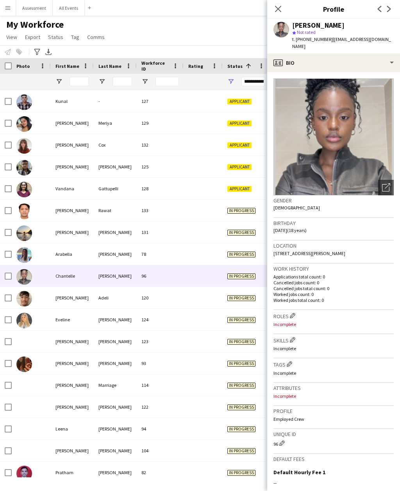
click at [71, 6] on button "All Events Close" at bounding box center [69, 7] width 32 height 15
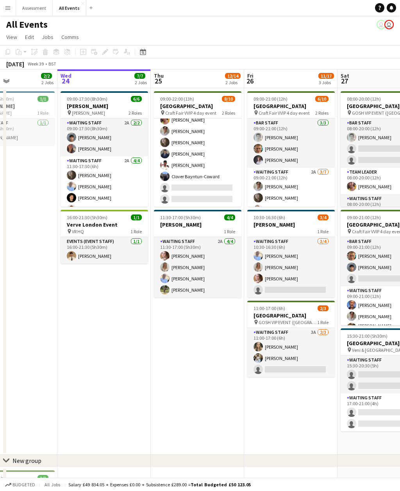
click at [225, 173] on app-card-role "Waiting Staff 3A 6/8 09:00-22:00 (13h) Ruth Danieli Emily Reeve Flora McCulloug…" at bounding box center [197, 154] width 87 height 106
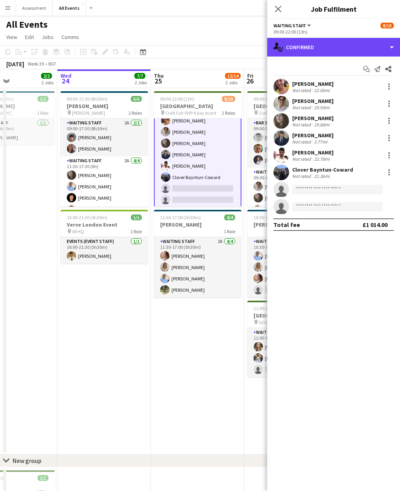
click at [348, 46] on div "single-neutral-actions-check-2 Confirmed" at bounding box center [333, 47] width 133 height 19
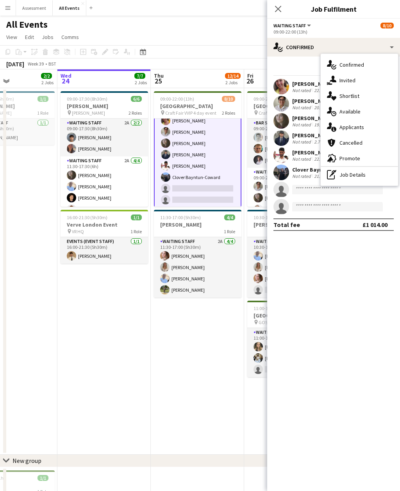
click at [363, 130] on span "Applicants" at bounding box center [351, 127] width 25 height 7
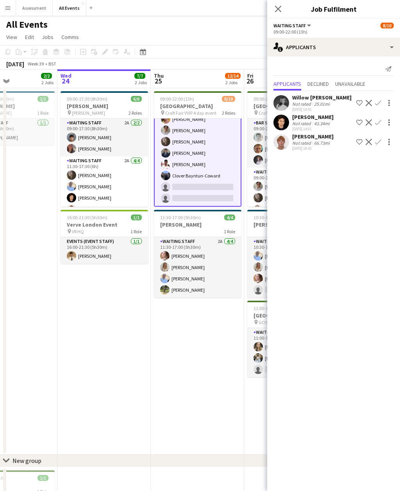
click at [213, 277] on app-card-role "Waiting Staff 2A 4/4 11:30-17:00 (5h30m) Grace Reilly Isobel Crabb Bethany Cook…" at bounding box center [197, 267] width 87 height 60
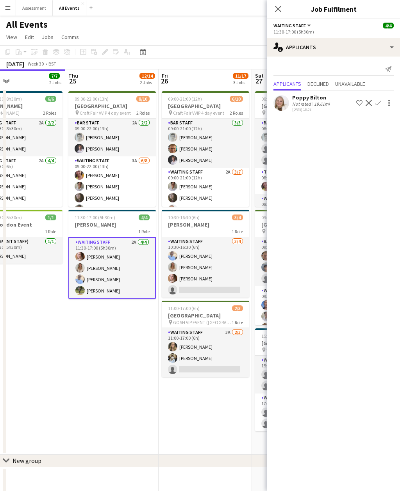
scroll to position [0, 321]
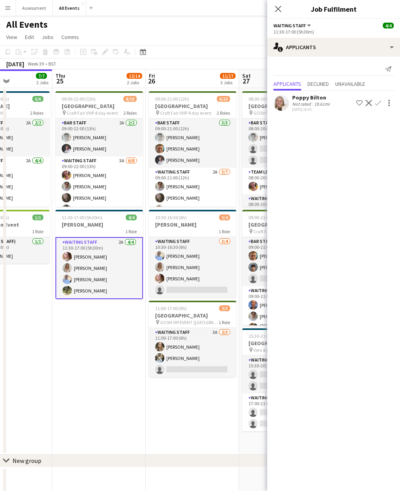
click at [217, 184] on app-card-role "Waiting Staff 2A 3/7 09:00-21:00 (12h) Emily Reeve Flora McCullough Poppy Bilto…" at bounding box center [192, 215] width 87 height 94
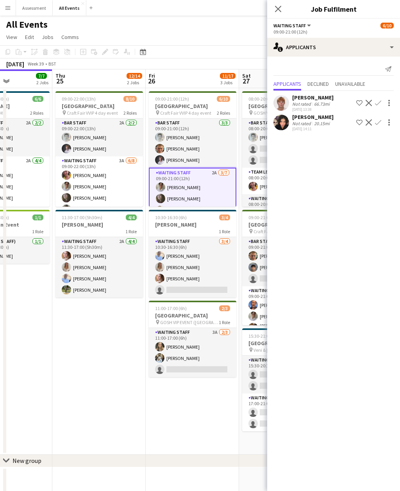
click at [223, 274] on app-card-role "Waiting Staff 3/4 10:30-16:30 (6h) Bethany Cook Isobel Crabb Grace Reilly singl…" at bounding box center [192, 267] width 87 height 60
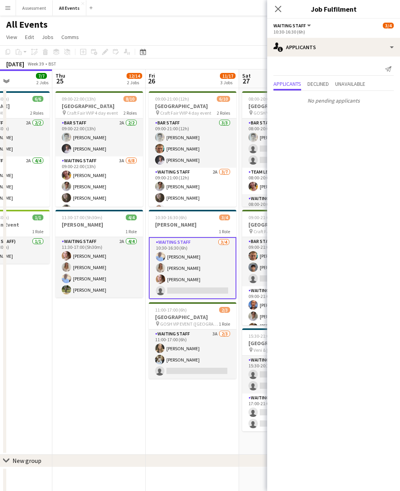
click at [213, 355] on app-card-role "Waiting Staff 3A 2/3 11:00-17:00 (6h) Francesca McDonald Theodoros Liakopoulos …" at bounding box center [192, 354] width 87 height 49
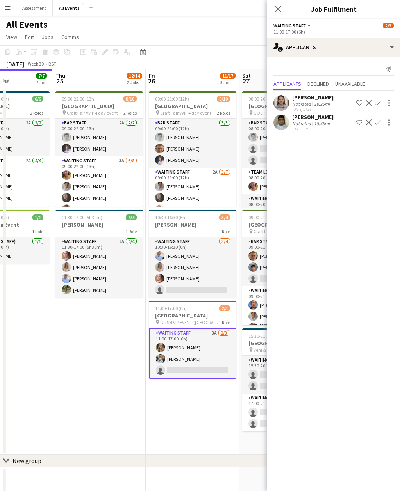
click at [221, 191] on app-card-role "Waiting Staff 2A 3/7 09:00-21:00 (12h) Emily Reeve Flora McCullough Poppy Bilto…" at bounding box center [192, 215] width 87 height 94
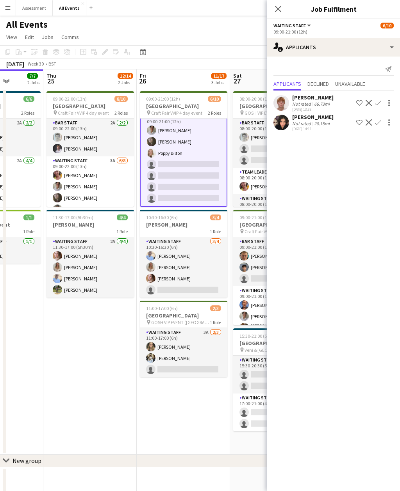
scroll to position [0, 341]
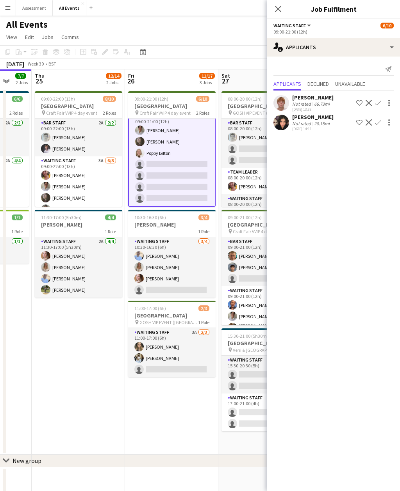
click at [380, 102] on app-icon "Confirm" at bounding box center [378, 103] width 6 height 6
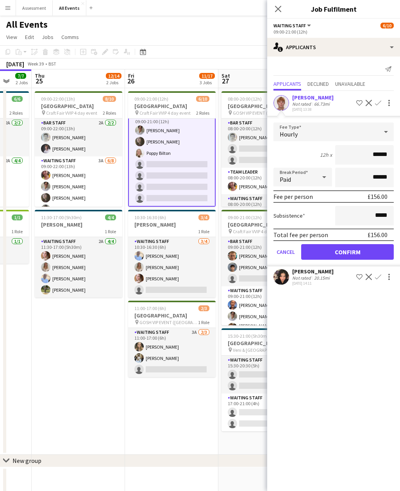
click at [377, 257] on button "Confirm" at bounding box center [347, 252] width 92 height 16
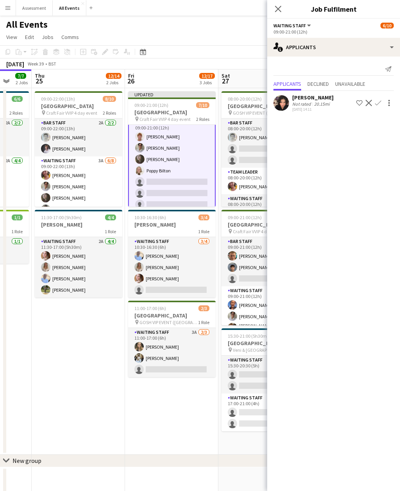
click at [199, 355] on app-card-role "Waiting Staff 3A 2/3 11:00-17:00 (6h) Francesca McDonald Theodoros Liakopoulos …" at bounding box center [171, 352] width 87 height 49
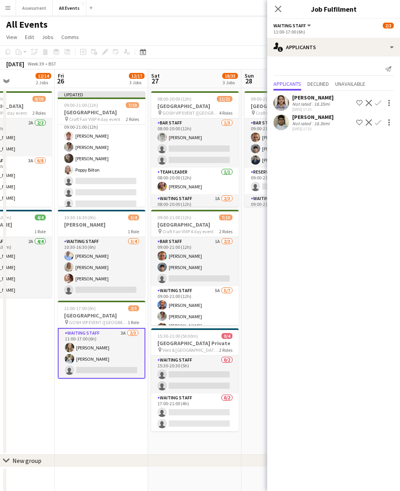
scroll to position [0, 230]
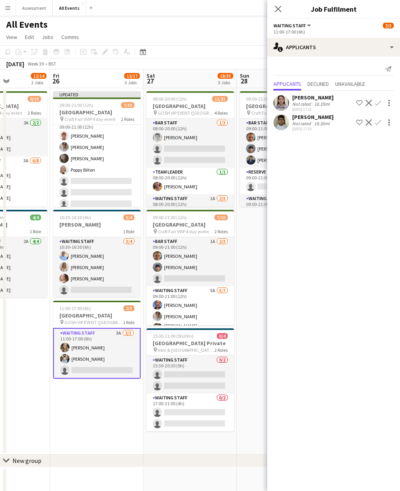
click at [139, 420] on app-date-cell "Updated 09:00-21:00 (12h) 7/10 Heritage House pin Craft Fair VVIP 4 day event 2…" at bounding box center [96, 271] width 93 height 367
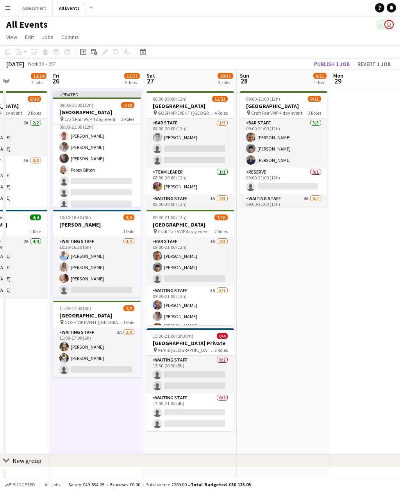
click at [379, 64] on button "Revert 1 job" at bounding box center [373, 64] width 39 height 10
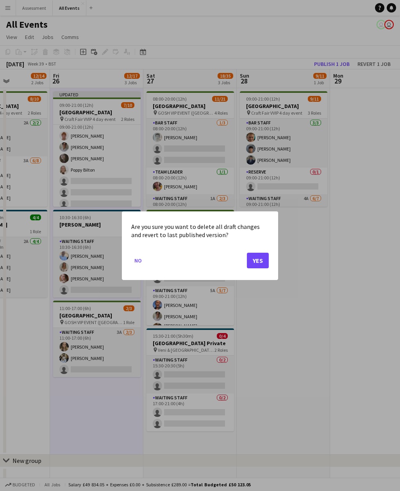
click at [256, 264] on button "Yes" at bounding box center [258, 260] width 22 height 16
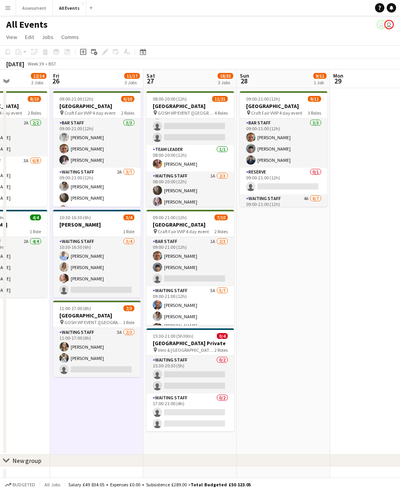
scroll to position [34, 0]
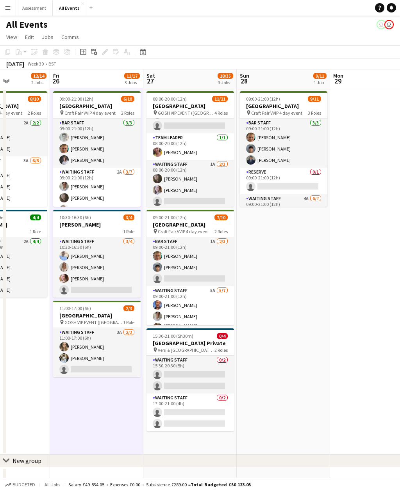
click at [219, 183] on app-card-role "Waiting Staff 1A 2/3 08:00-20:00 (12h) Flora McCullough Tilly Sherwin single-ne…" at bounding box center [189, 184] width 87 height 49
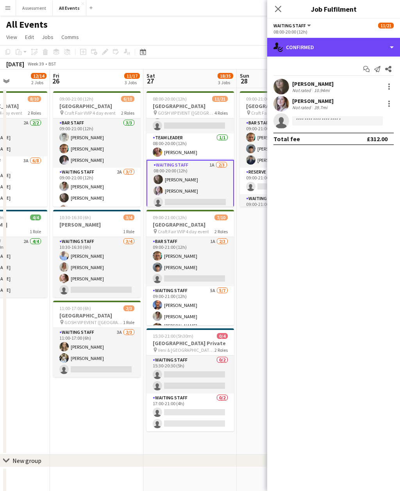
click at [362, 46] on div "single-neutral-actions-check-2 Confirmed" at bounding box center [333, 47] width 133 height 19
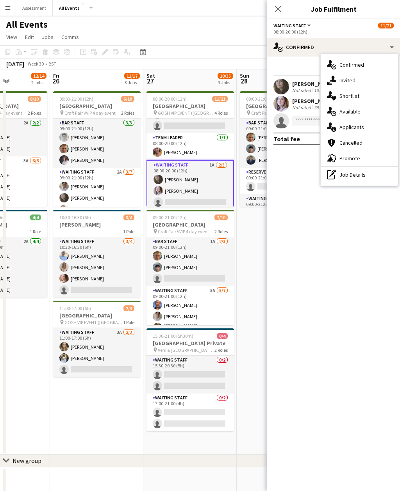
click at [368, 130] on div "single-neutral-actions-information Applicants" at bounding box center [358, 127] width 77 height 16
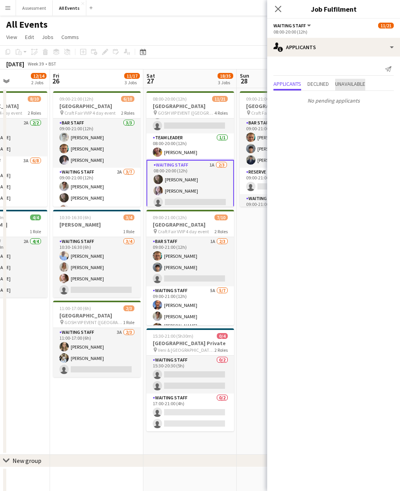
click at [361, 85] on span "Unavailable" at bounding box center [350, 83] width 30 height 5
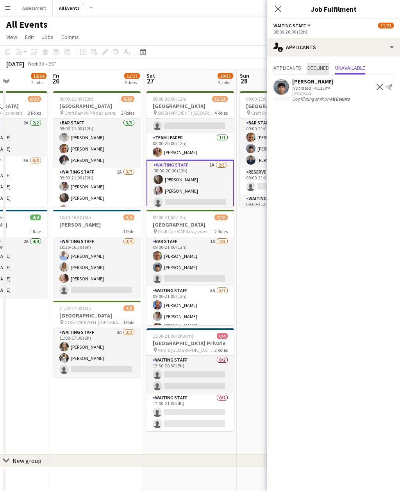
click at [326, 70] on span "Declined" at bounding box center [317, 67] width 21 height 5
click at [297, 71] on span "Applicants" at bounding box center [287, 67] width 28 height 5
click at [214, 267] on app-card-role "Bar Staff 1A 2/3 09:00-21:00 (12h) George Hayter Arya Firake single-neutral-act…" at bounding box center [189, 261] width 87 height 49
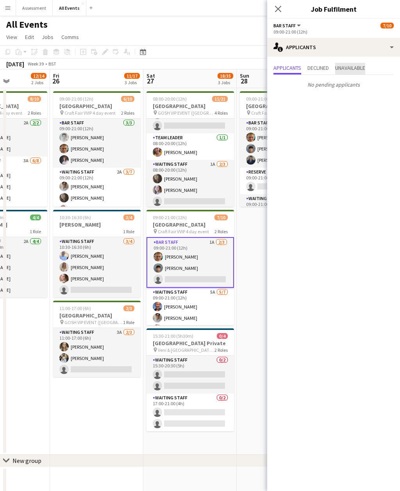
click at [362, 66] on span "Unavailable" at bounding box center [350, 67] width 30 height 5
click at [213, 314] on app-card-role "Waiting Staff 5A 5/7 09:00-21:00 (12h) Erin Lambourn Emily Reeve Alexandra (Ali…" at bounding box center [189, 336] width 87 height 97
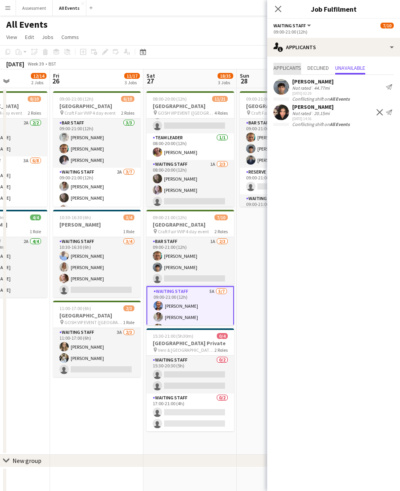
click at [296, 68] on span "Applicants" at bounding box center [287, 67] width 28 height 5
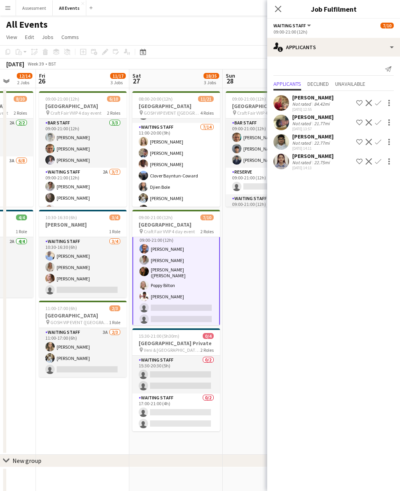
scroll to position [163, 0]
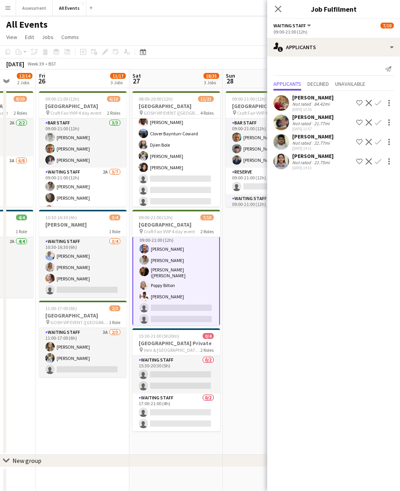
click at [198, 187] on app-card-role "Waiting Staff 7/14 11:00-20:00 (9h) Annabel Smith Daniel Varga Olamide Olalekan…" at bounding box center [175, 168] width 87 height 174
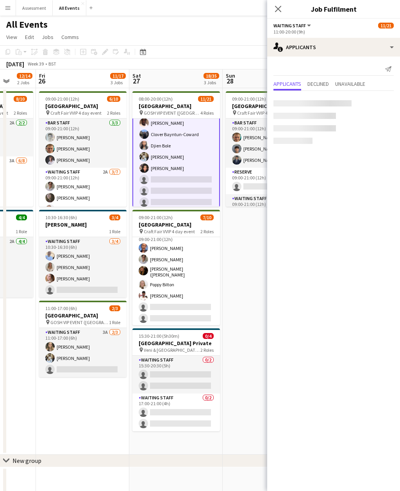
scroll to position [55, 0]
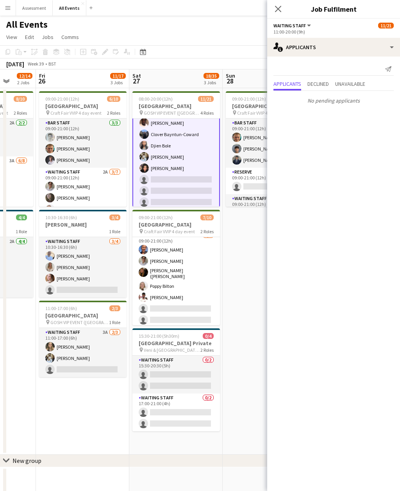
click at [182, 168] on app-card-role "Waiting Staff 7/14 11:00-20:00 (9h) Annabel Smith Daniel Varga Olamide Olalekan…" at bounding box center [175, 168] width 87 height 175
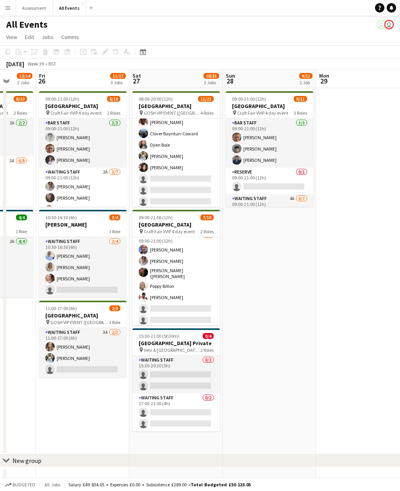
click at [199, 190] on app-card-role "Waiting Staff 7/14 11:00-20:00 (9h) Annabel Smith Daniel Varga Olamide Olalekan…" at bounding box center [175, 168] width 87 height 174
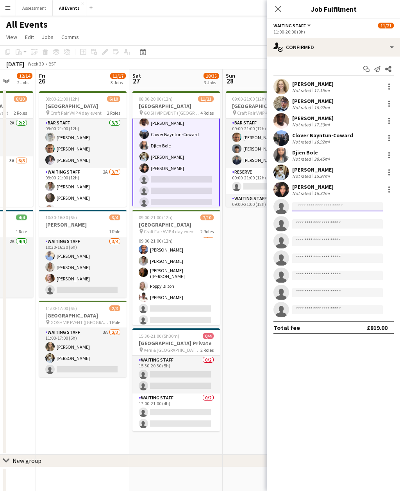
click at [335, 208] on input at bounding box center [337, 206] width 91 height 9
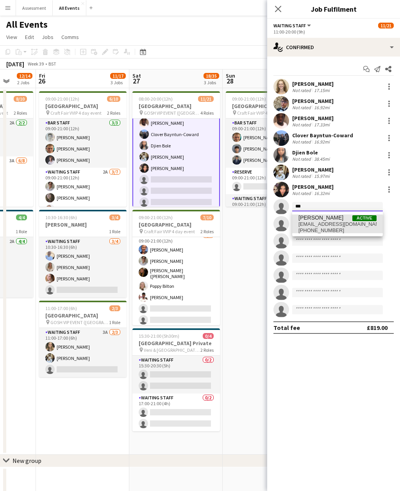
type input "***"
click at [336, 226] on span "kavya8amin@gmail.com" at bounding box center [337, 224] width 78 height 6
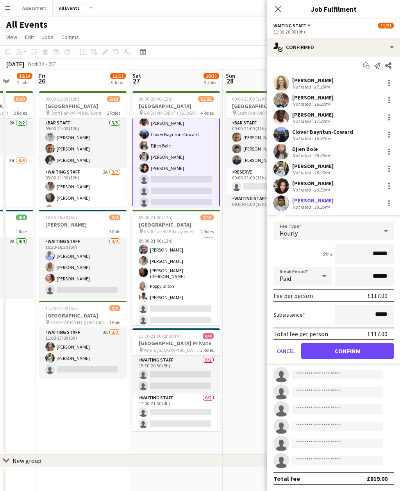
scroll to position [0, 0]
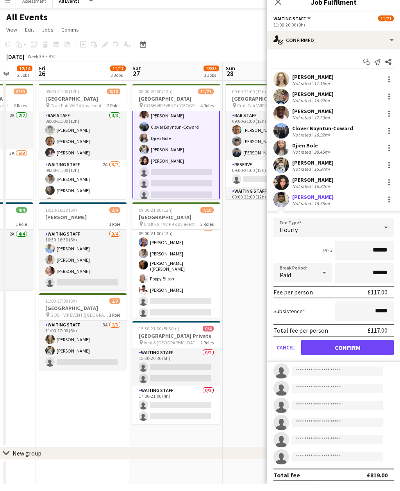
click at [365, 353] on button "Confirm" at bounding box center [347, 355] width 92 height 16
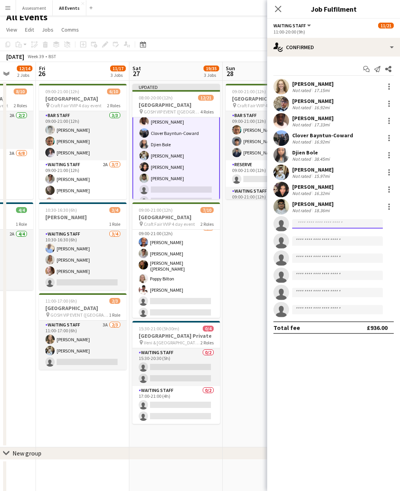
click at [334, 224] on input at bounding box center [337, 223] width 91 height 9
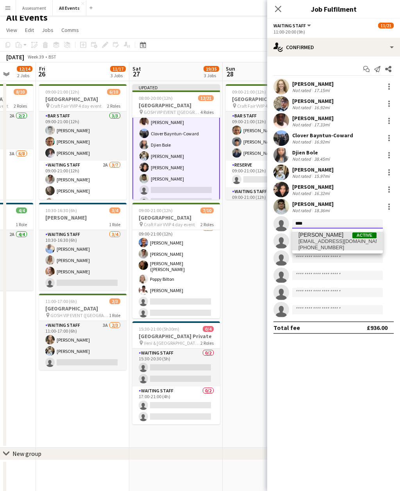
type input "****"
click at [335, 239] on span "janviasoni02@gmail.com" at bounding box center [337, 241] width 78 height 6
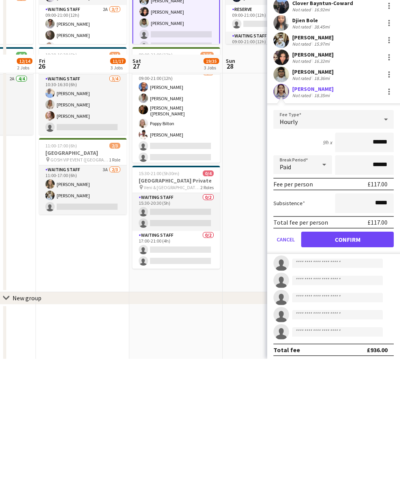
click at [377, 364] on button "Confirm" at bounding box center [347, 372] width 92 height 16
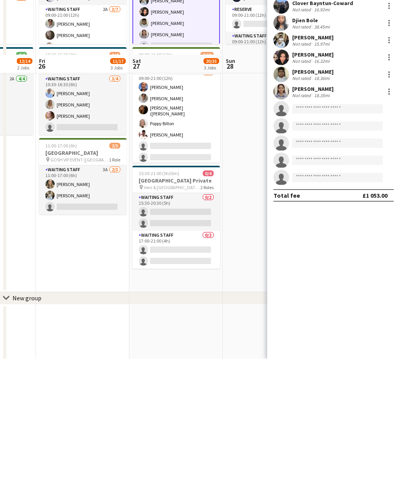
scroll to position [37, 0]
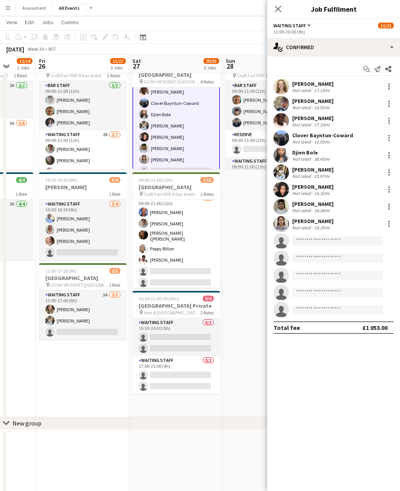
click at [323, 226] on div "18.35mi" at bounding box center [321, 228] width 19 height 6
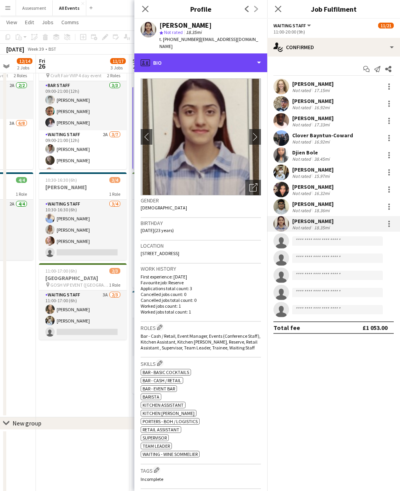
click at [238, 56] on div "profile Bio" at bounding box center [200, 62] width 133 height 19
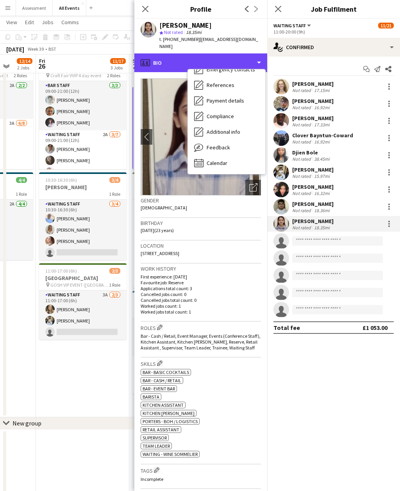
scroll to position [73, 0]
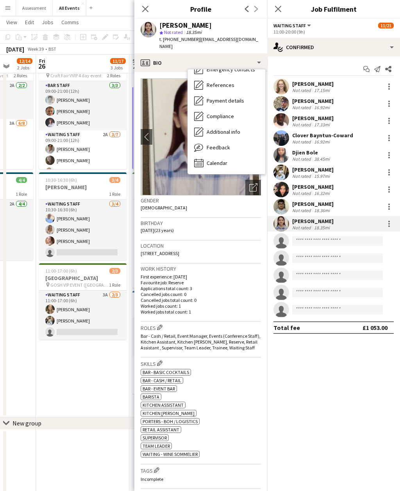
click at [228, 156] on div "Calendar Calendar" at bounding box center [226, 163] width 77 height 16
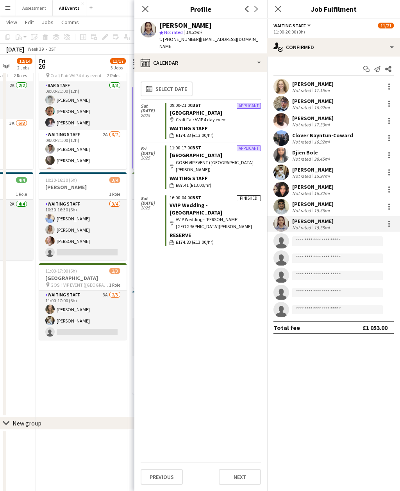
click at [309, 209] on div "Not rated" at bounding box center [302, 211] width 20 height 6
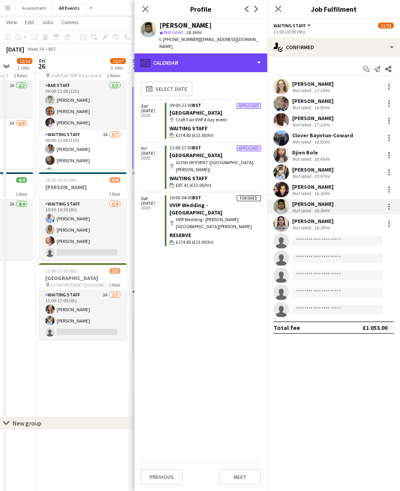
click at [248, 53] on div "calendar-full Calendar" at bounding box center [200, 62] width 133 height 19
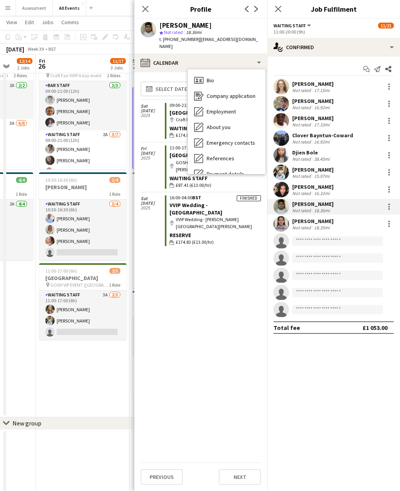
click at [197, 277] on div "calendar-full Select date Sat 27 Sep 2025 Applicant 09:00-21:00 BST Heritage Ho…" at bounding box center [200, 270] width 120 height 384
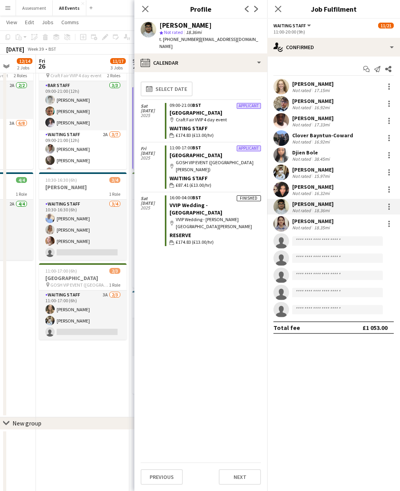
click at [114, 396] on app-date-cell "09:00-21:00 (12h) 6/10 Heritage House pin Craft Fair VVIP 4 day event 2 Roles B…" at bounding box center [82, 234] width 93 height 367
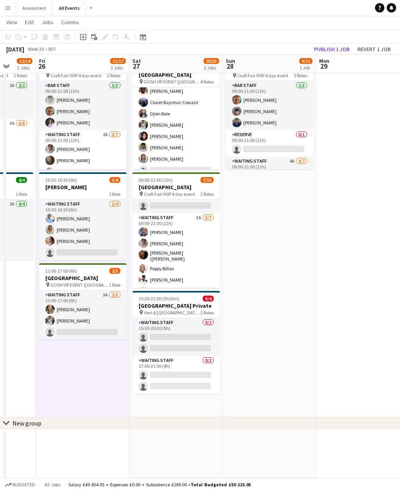
scroll to position [158, 0]
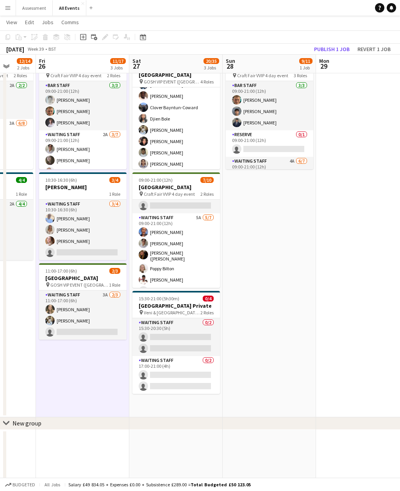
click at [194, 142] on app-card-role "Waiting Staff 9/14 11:00-20:00 (9h) Annabel Smith Daniel Varga Olamide Olalekan…" at bounding box center [175, 142] width 87 height 174
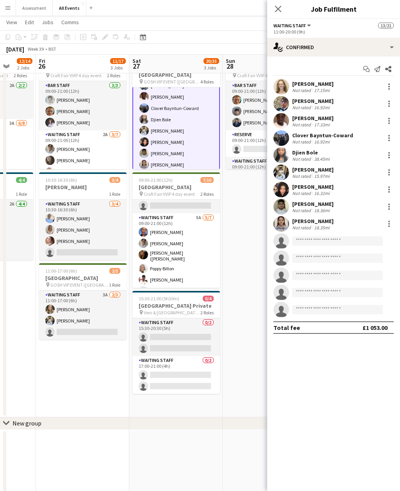
click at [331, 191] on div "Riya Panwar Not rated 16.32mi" at bounding box center [333, 190] width 133 height 16
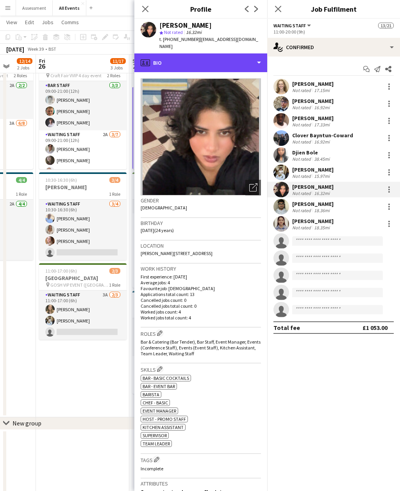
click at [243, 53] on div "profile Bio" at bounding box center [200, 62] width 133 height 19
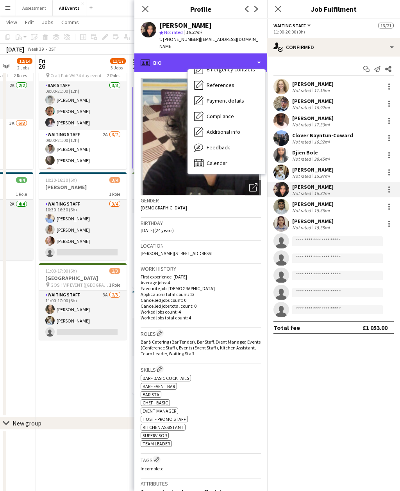
scroll to position [73, 0]
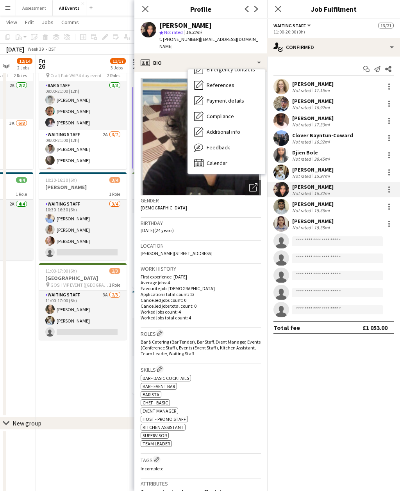
click at [237, 158] on div "Calendar Calendar" at bounding box center [226, 163] width 77 height 16
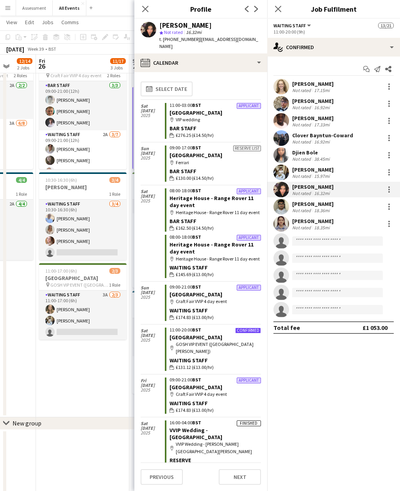
click at [125, 396] on app-date-cell "09:00-21:00 (12h) 6/10 Heritage House pin Craft Fair VVIP 4 day event 2 Roles B…" at bounding box center [82, 234] width 93 height 367
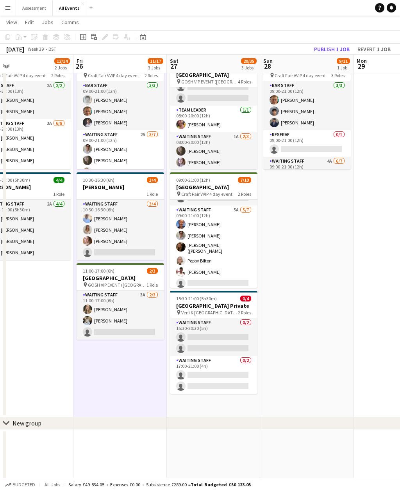
scroll to position [36, 0]
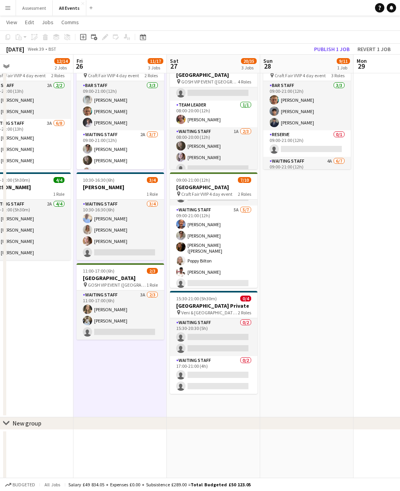
click at [238, 148] on app-card-role "Waiting Staff 1A 2/3 08:00-20:00 (12h) Flora McCullough Tilly Sherwin single-ne…" at bounding box center [213, 151] width 87 height 49
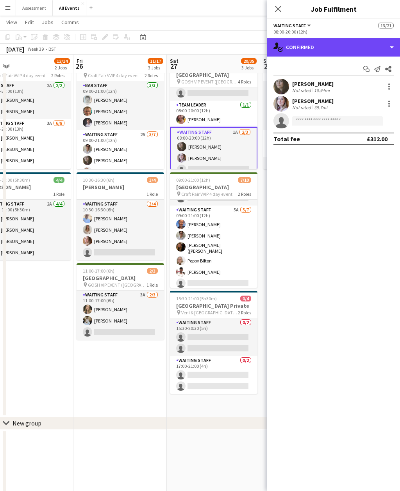
click at [357, 50] on div "single-neutral-actions-check-2 Confirmed" at bounding box center [333, 47] width 133 height 19
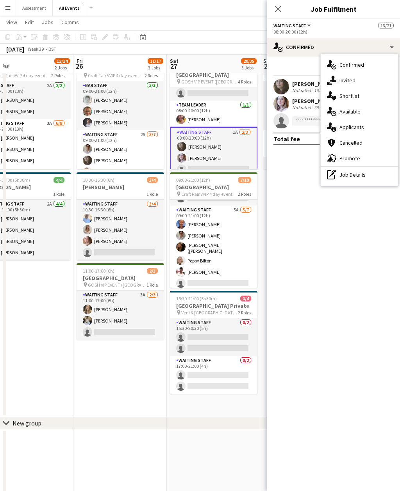
click at [370, 130] on div "single-neutral-actions-information Applicants" at bounding box center [358, 127] width 77 height 16
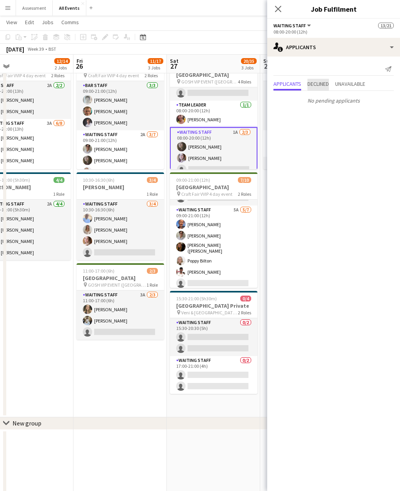
click at [325, 83] on span "Declined" at bounding box center [317, 83] width 21 height 5
click at [348, 86] on p "No declined applicants" at bounding box center [333, 84] width 133 height 13
click at [357, 70] on span "Unavailable" at bounding box center [350, 67] width 30 height 5
click at [291, 68] on span "Applicants" at bounding box center [287, 67] width 28 height 5
click at [232, 235] on app-card-role "Waiting Staff 5A 5/7 09:00-21:00 (12h) Erin Lambourn Emily Reeve Alexandra (Ali…" at bounding box center [213, 254] width 87 height 97
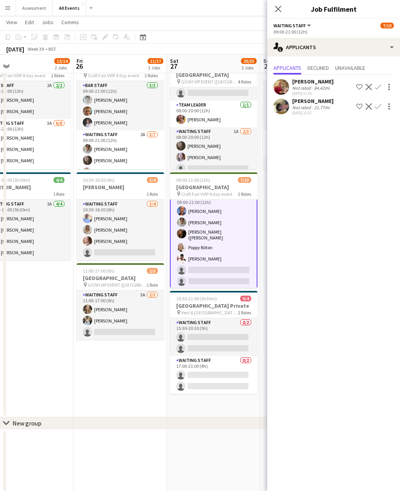
scroll to position [57, 0]
click at [380, 84] on app-icon "Confirm" at bounding box center [378, 87] width 6 height 6
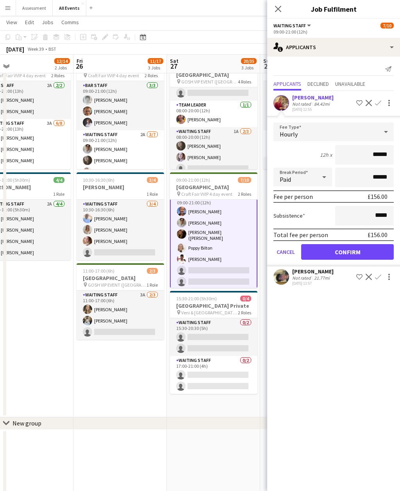
click at [347, 252] on button "Confirm" at bounding box center [347, 252] width 92 height 16
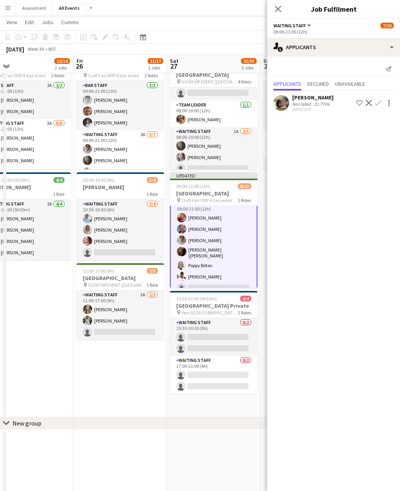
click at [381, 103] on button "Confirm" at bounding box center [377, 102] width 9 height 9
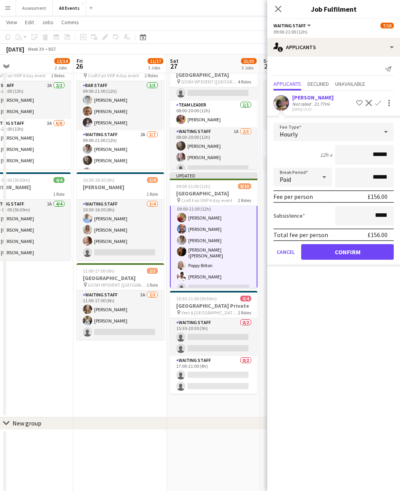
click at [351, 251] on button "Confirm" at bounding box center [347, 252] width 92 height 16
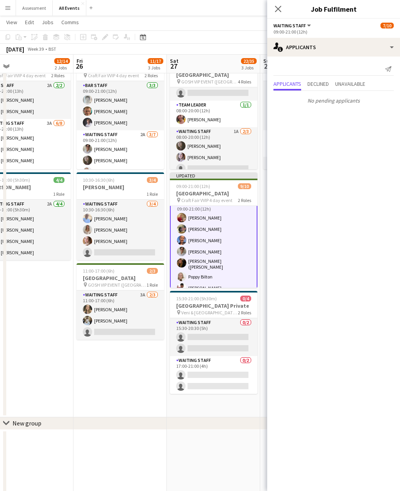
click at [146, 327] on app-card-role "Waiting Staff 3A 2/3 11:00-17:00 (6h) Francesca McDonald Theodoros Liakopoulos …" at bounding box center [119, 315] width 87 height 49
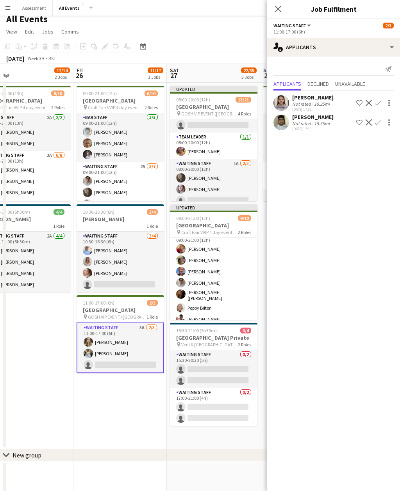
scroll to position [0, 0]
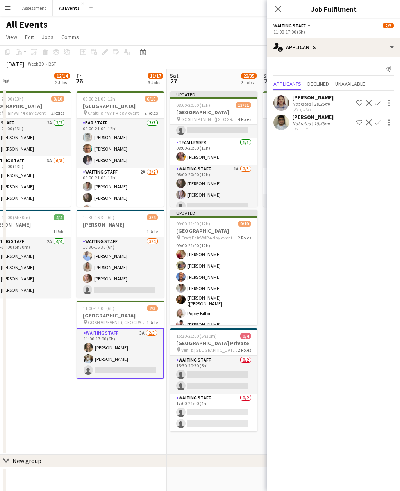
click at [150, 189] on app-card-role "Waiting Staff 2A 3/7 09:00-21:00 (12h) Emily Reeve Flora McCullough Poppy Bilto…" at bounding box center [119, 215] width 87 height 94
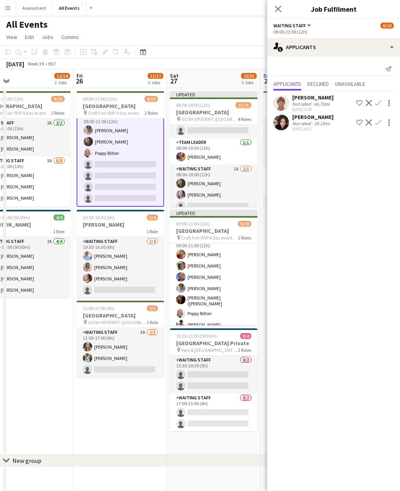
scroll to position [57, 0]
click at [380, 104] on app-icon "Confirm" at bounding box center [378, 103] width 6 height 6
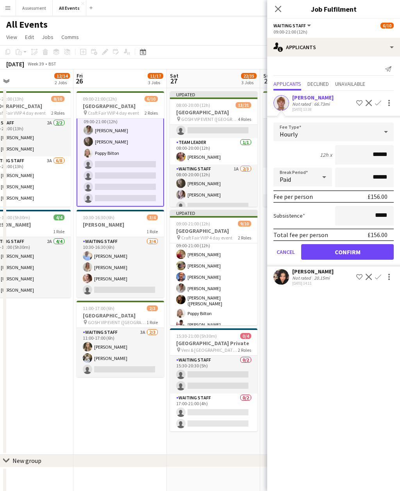
click at [344, 251] on button "Confirm" at bounding box center [347, 252] width 92 height 16
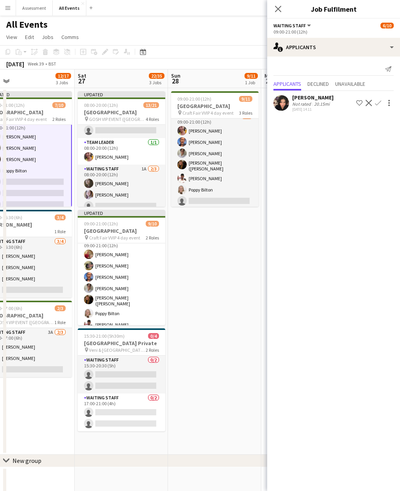
scroll to position [82, 0]
click at [238, 183] on app-card-role "Waiting Staff 4A 6/7 09:00-21:00 (12h) Ruth Danieli Erin Lambourn Emily Reeve A…" at bounding box center [214, 160] width 87 height 97
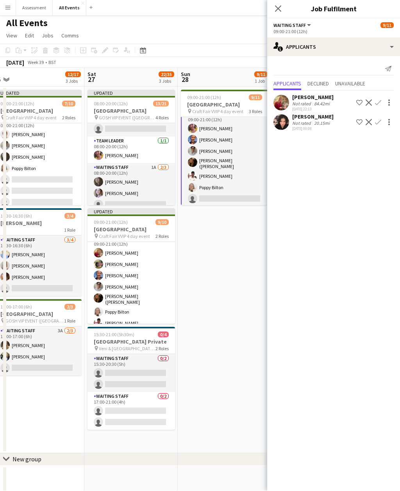
scroll to position [84, 0]
click at [379, 102] on app-icon "Confirm" at bounding box center [378, 103] width 6 height 6
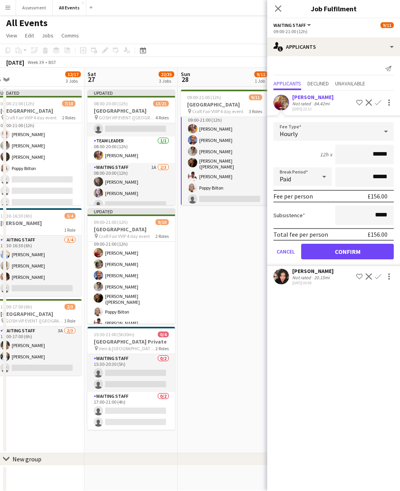
scroll to position [1, 0]
click at [359, 247] on button "Confirm" at bounding box center [347, 252] width 92 height 16
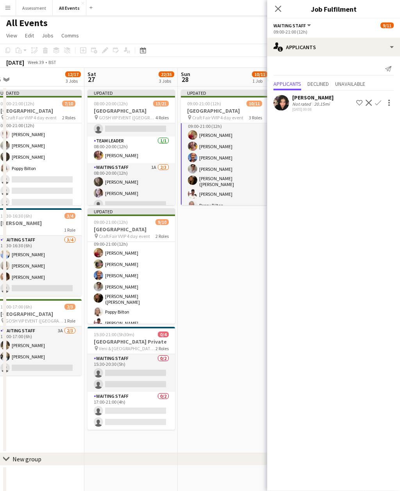
click at [231, 292] on app-date-cell "Updated 09:00-21:00 (12h) 10/11 Heritage House pin Craft Fair VVIP 4 day event …" at bounding box center [224, 270] width 93 height 367
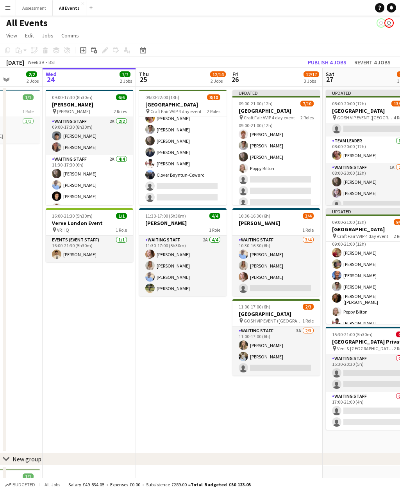
scroll to position [55, 0]
click at [207, 186] on app-card-role "Waiting Staff 3A 6/8 09:00-22:00 (13h) Ruth Danieli Emily Reeve Flora McCulloug…" at bounding box center [182, 153] width 87 height 106
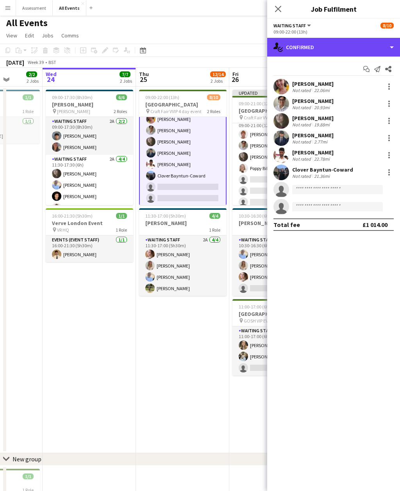
click at [352, 41] on div "single-neutral-actions-check-2 Confirmed" at bounding box center [333, 47] width 133 height 19
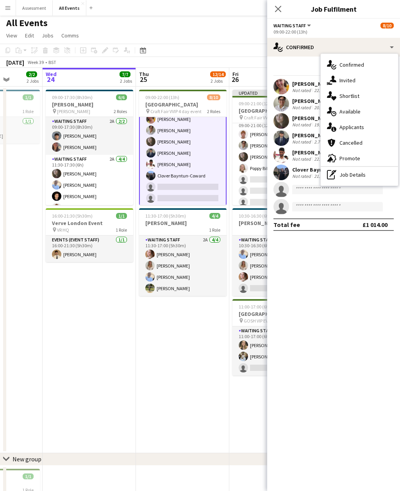
click at [364, 129] on div "single-neutral-actions-information Applicants" at bounding box center [358, 127] width 77 height 16
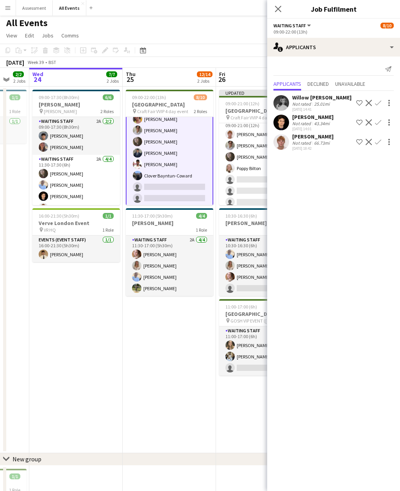
scroll to position [0, 265]
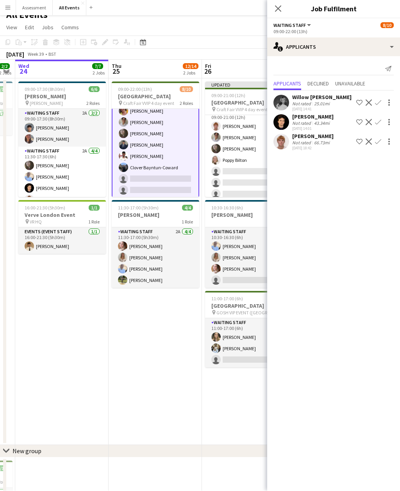
click at [181, 259] on app-card-role "Waiting Staff 2A 4/4 11:30-17:00 (5h30m) Grace Reilly Isobel Crabb Bethany Cook…" at bounding box center [155, 258] width 87 height 60
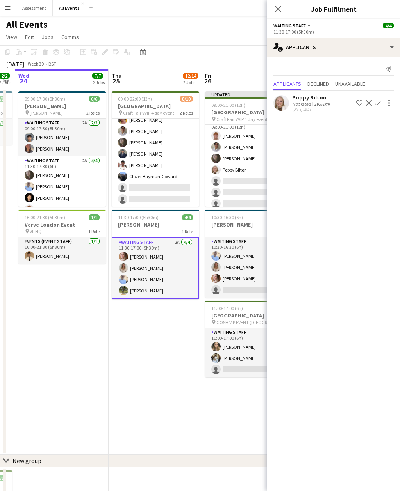
scroll to position [55, 0]
click at [185, 189] on app-card-role "Waiting Staff 3A 6/8 09:00-22:00 (13h) Ruth Danieli Emily Reeve Flora McCulloug…" at bounding box center [155, 154] width 87 height 106
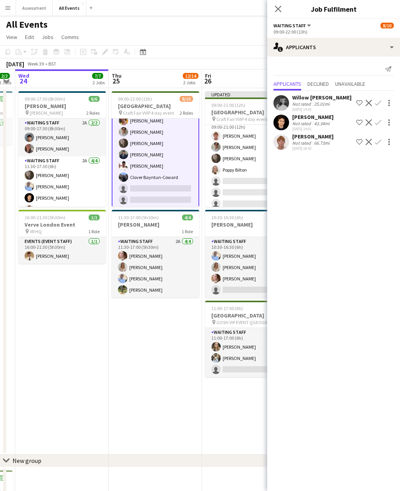
click at [178, 275] on app-card-role "Waiting Staff 2A 4/4 11:30-17:00 (5h30m) Grace Reilly Isobel Crabb Bethany Cook…" at bounding box center [155, 267] width 87 height 60
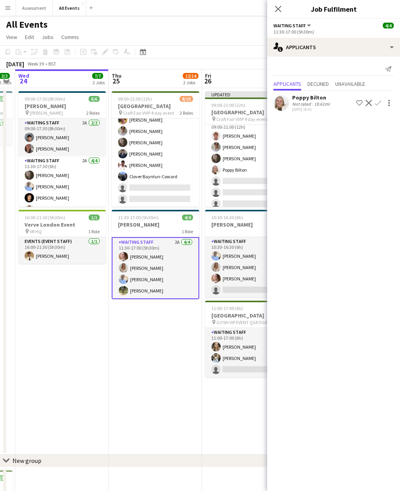
click at [184, 191] on app-card-role "Waiting Staff 3A 6/8 09:00-22:00 (13h) Ruth Danieli Emily Reeve Flora McCulloug…" at bounding box center [155, 154] width 87 height 106
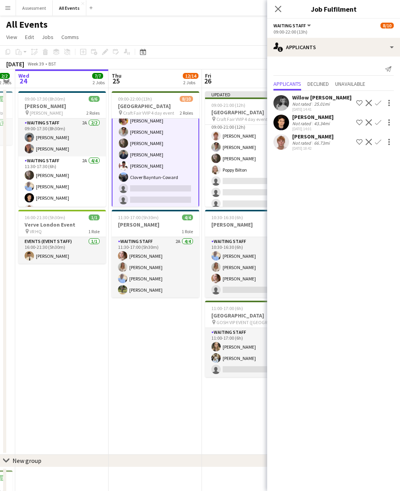
click at [378, 88] on div "Applicants Declined Unavailable" at bounding box center [333, 85] width 120 height 12
click at [361, 82] on span "Unavailable" at bounding box center [350, 83] width 30 height 5
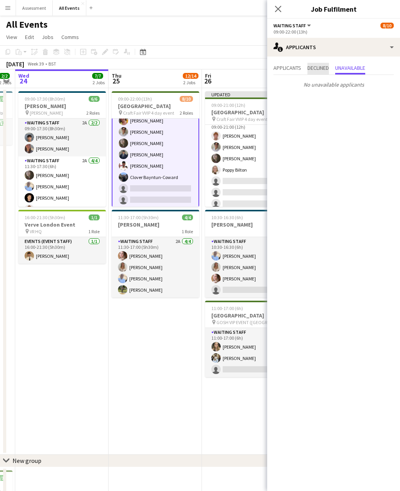
click at [329, 67] on span "Declined" at bounding box center [317, 67] width 21 height 5
click at [299, 69] on span "Applicants" at bounding box center [287, 67] width 28 height 5
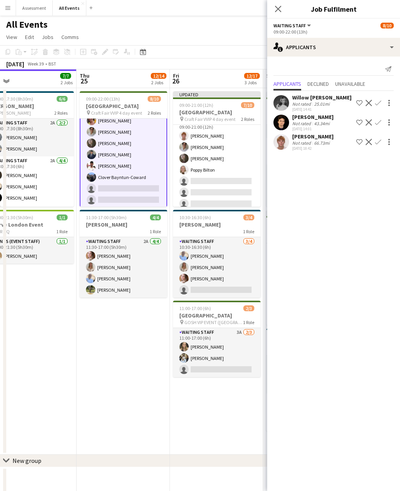
scroll to position [0, 297]
click at [382, 142] on button "Confirm" at bounding box center [377, 141] width 9 height 9
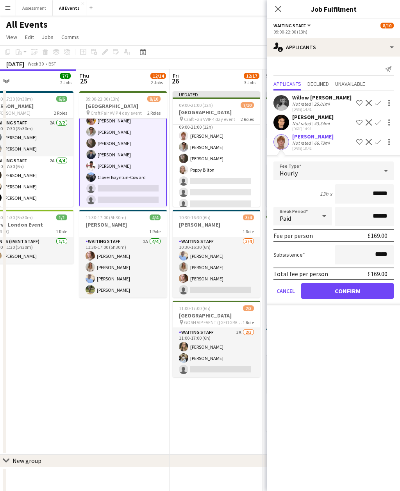
click at [346, 291] on button "Confirm" at bounding box center [347, 291] width 92 height 16
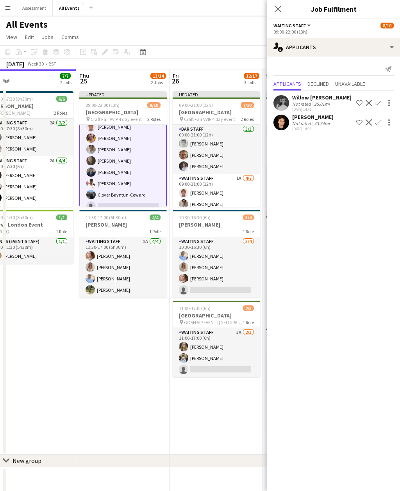
scroll to position [0, 0]
click at [243, 195] on app-card-role "Waiting Staff 1A 4/7 09:00-21:00 (12h) lucas foster Emily Reeve Flora McCulloug…" at bounding box center [215, 221] width 87 height 94
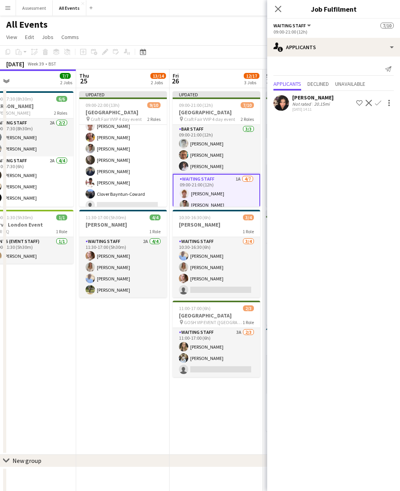
click at [229, 369] on app-card-role "Waiting Staff 3A 2/3 11:00-17:00 (6h) Francesca McDonald Theodoros Liakopoulos …" at bounding box center [215, 352] width 87 height 49
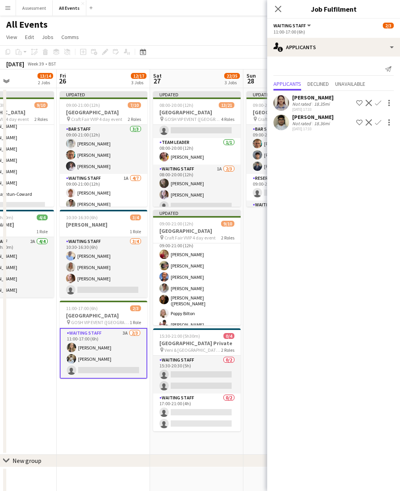
scroll to position [0, 321]
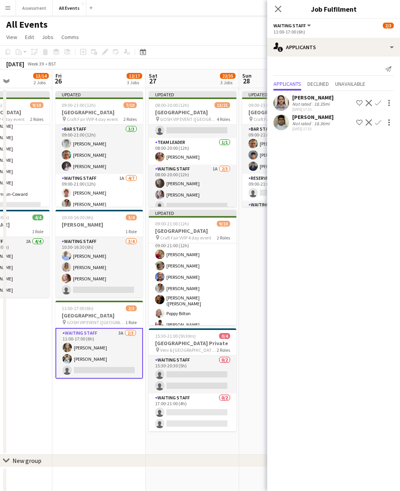
click at [221, 197] on app-card-role "Waiting Staff 1A 2/3 08:00-20:00 (12h) Flora McCullough Tilly Sherwin single-ne…" at bounding box center [192, 189] width 87 height 49
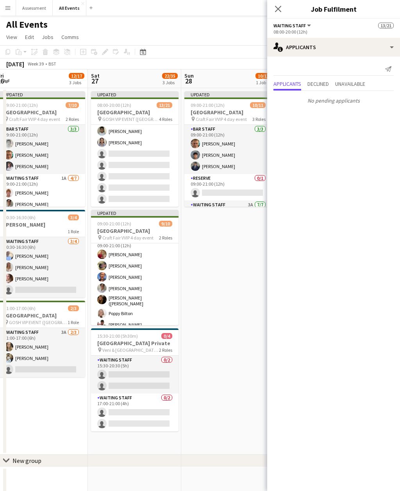
scroll to position [0, 199]
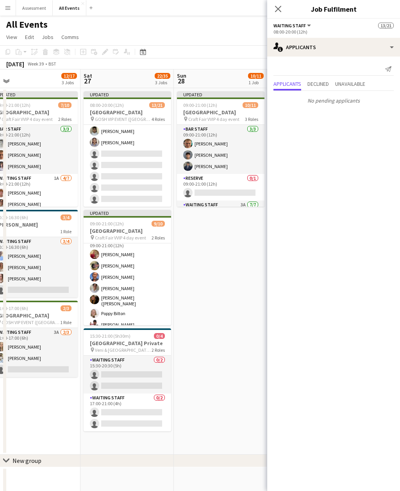
click at [221, 277] on app-date-cell "Updated 09:00-21:00 (12h) 10/11 Heritage House pin Craft Fair VVIP 4 day event …" at bounding box center [220, 271] width 93 height 367
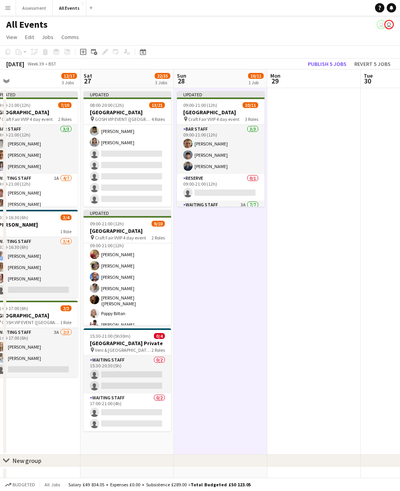
click at [335, 66] on button "Publish 5 jobs" at bounding box center [326, 64] width 45 height 10
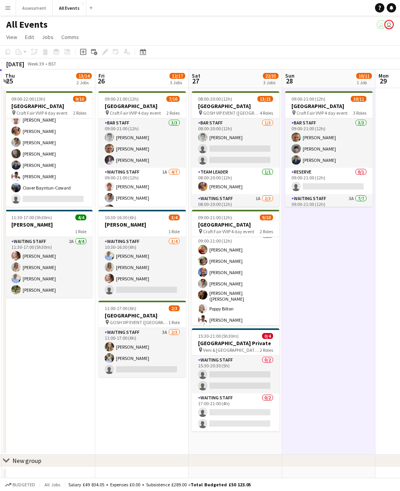
scroll to position [0, 0]
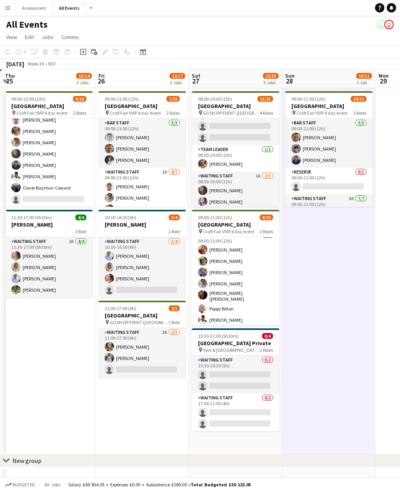
click at [272, 203] on app-card-role "Waiting Staff 1A 2/3 08:00-20:00 (12h) Flora McCullough Tilly Sherwin single-ne…" at bounding box center [235, 196] width 87 height 49
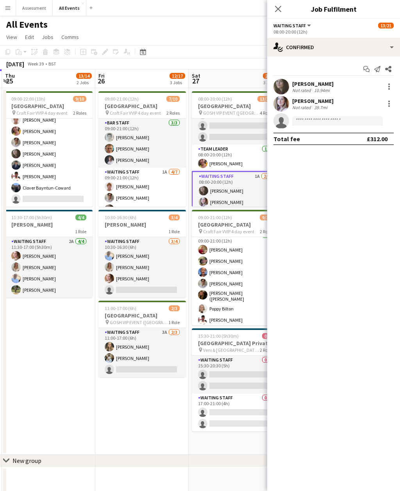
click at [151, 419] on app-date-cell "09:00-21:00 (12h) 7/10 Heritage House pin Craft Fair VVIP 4 day event 2 Roles B…" at bounding box center [141, 271] width 93 height 367
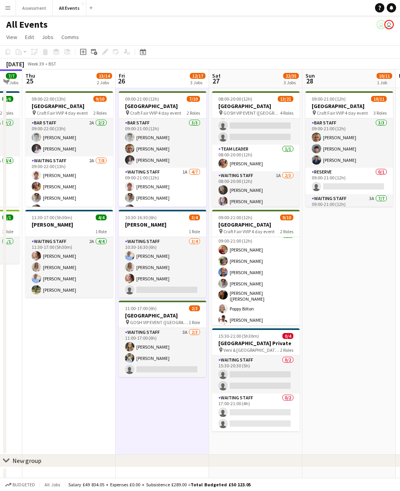
scroll to position [0, 0]
click at [94, 143] on app-card-role "Bar Staff 2A 2/2 09:00-22:00 (13h) Lorant Kiraly Robert Usher" at bounding box center [68, 138] width 87 height 38
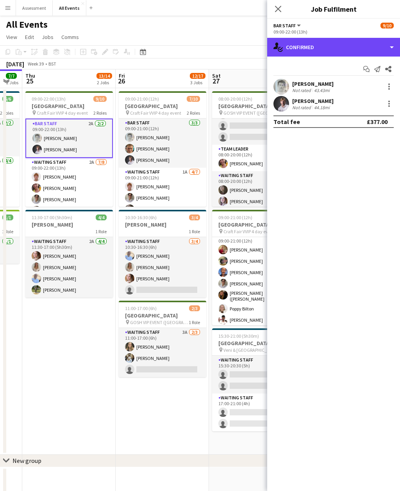
click at [353, 50] on div "single-neutral-actions-check-2 Confirmed" at bounding box center [333, 47] width 133 height 19
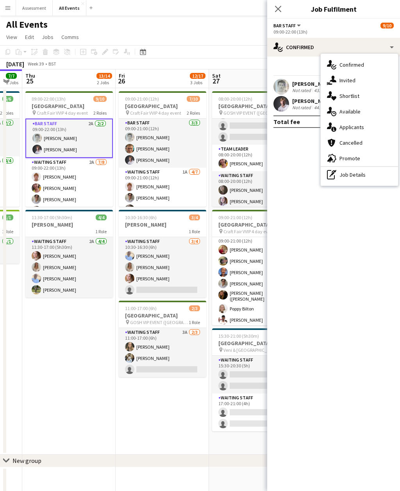
click at [371, 128] on div "single-neutral-actions-information Applicants" at bounding box center [358, 127] width 77 height 16
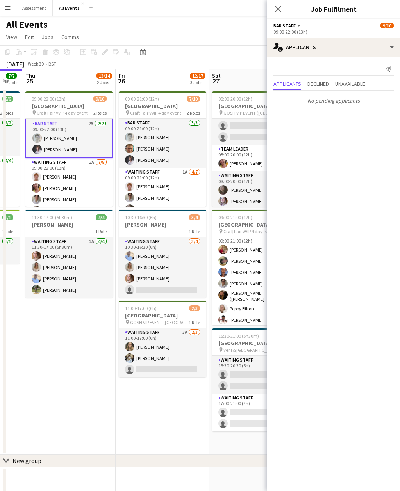
click at [91, 184] on app-card-role "Waiting Staff 2A 7/8 09:00-22:00 (13h) lucas foster Ruth Danieli Emily Reeve Fl…" at bounding box center [68, 211] width 87 height 106
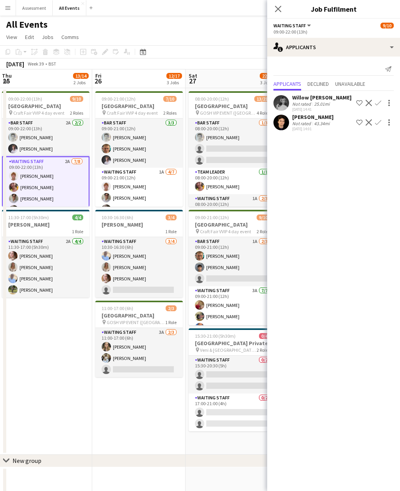
scroll to position [0, 190]
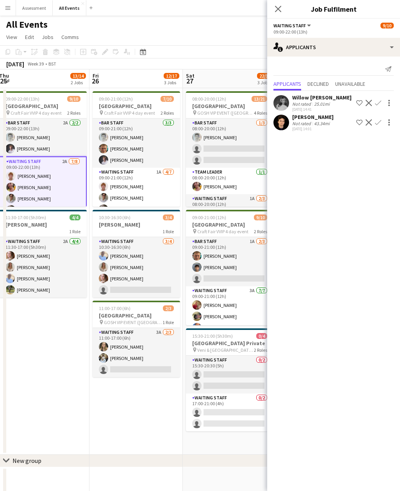
click at [164, 193] on app-card-role "Waiting Staff 1A 4/7 09:00-21:00 (12h) lucas foster Emily Reeve Flora McCulloug…" at bounding box center [135, 215] width 87 height 94
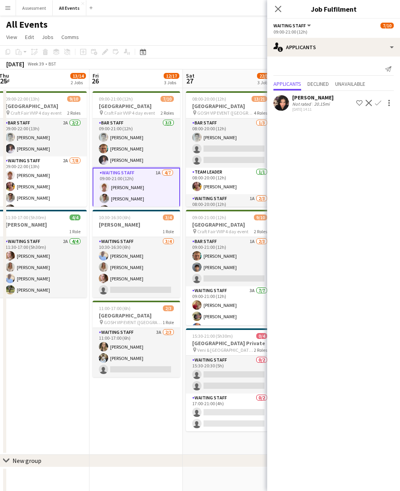
click at [159, 277] on app-card-role "Waiting Staff 3/4 10:30-16:30 (6h) Bethany Cook Isobel Crabb Grace Reilly singl…" at bounding box center [135, 267] width 87 height 60
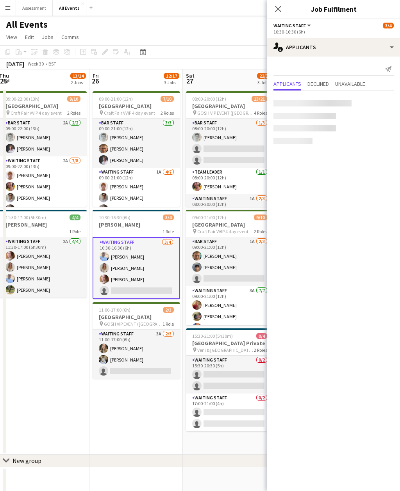
click at [157, 334] on app-card-role "Waiting Staff 3A 2/3 11:00-17:00 (6h) Francesca McDonald Theodoros Liakopoulos …" at bounding box center [135, 354] width 87 height 49
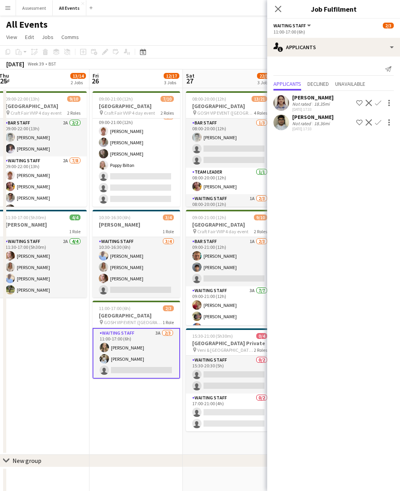
scroll to position [55, 0]
click at [282, 9] on app-icon "Close pop-in" at bounding box center [277, 8] width 9 height 9
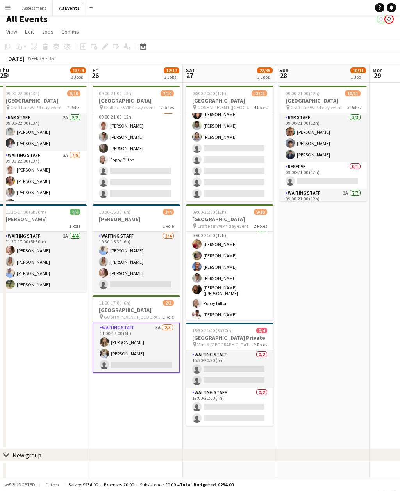
scroll to position [210, 0]
click at [254, 152] on app-card-role "Waiting Staff 9/14 11:00-20:00 (9h) Annabel Smith Daniel Varga Olamide Olalekan…" at bounding box center [229, 115] width 87 height 174
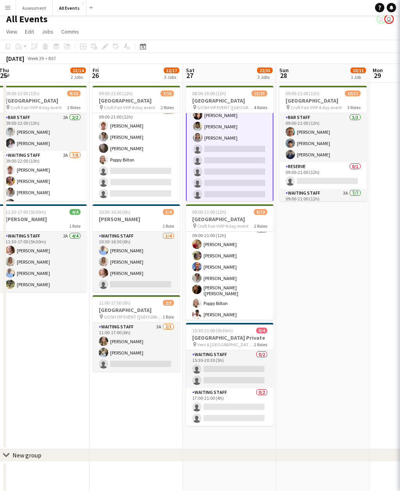
scroll to position [5, 0]
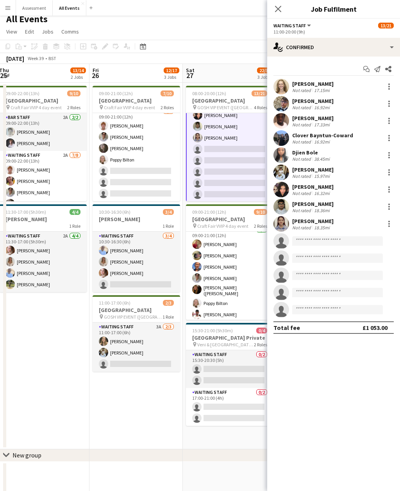
click at [171, 454] on div "chevron-right New group" at bounding box center [200, 456] width 400 height 12
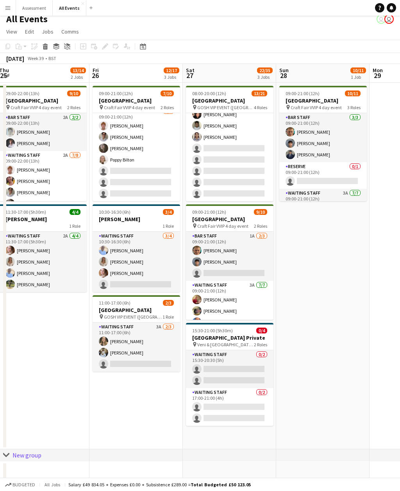
scroll to position [0, 0]
click at [254, 169] on app-card-role "Waiting Staff 9/14 11:00-20:00 (9h) Annabel Smith Daniel Varga Olamide Olalekan…" at bounding box center [229, 115] width 87 height 174
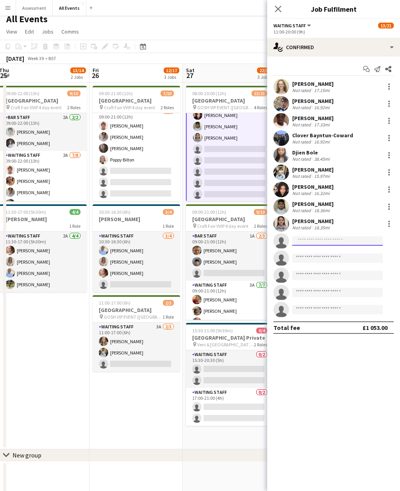
click at [336, 242] on input at bounding box center [337, 240] width 91 height 9
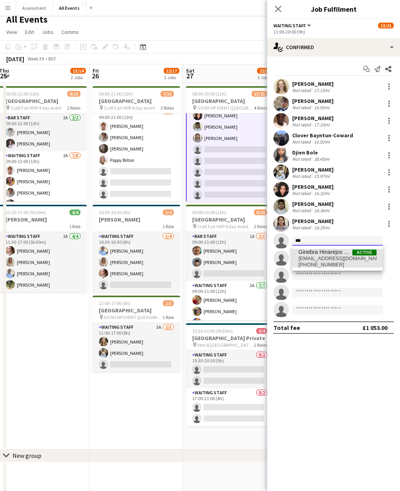
type input "***"
click at [342, 258] on span "gnbrvlc@gmail.com" at bounding box center [337, 259] width 78 height 6
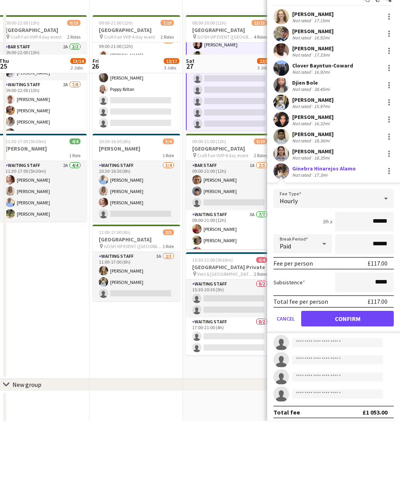
click at [356, 381] on button "Confirm" at bounding box center [347, 389] width 92 height 16
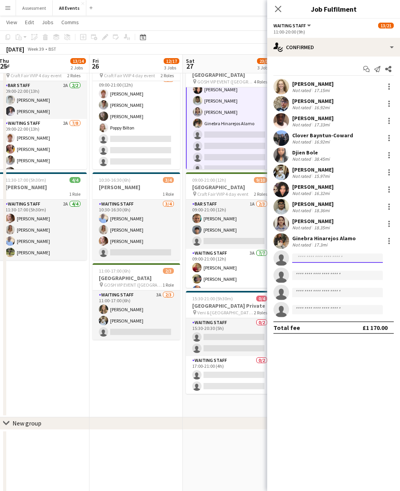
click at [331, 260] on input at bounding box center [337, 258] width 91 height 9
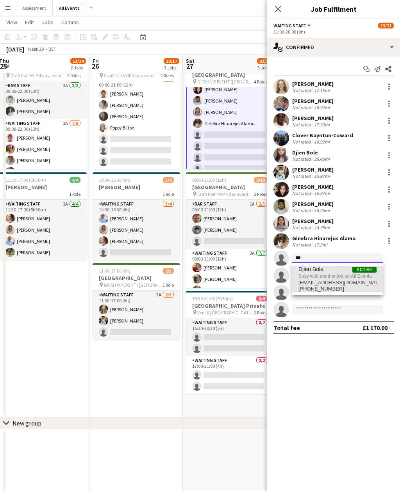
type input "***"
click at [334, 280] on span "djienbole@yahoo.com" at bounding box center [337, 283] width 78 height 6
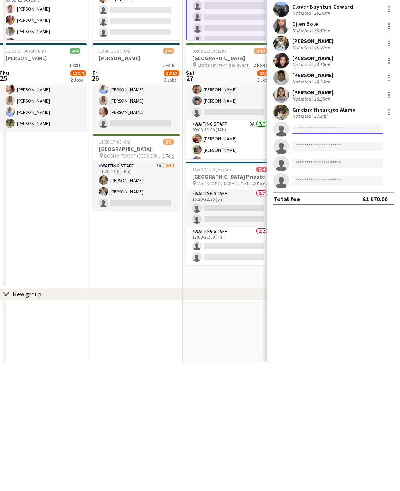
scroll to position [62, 0]
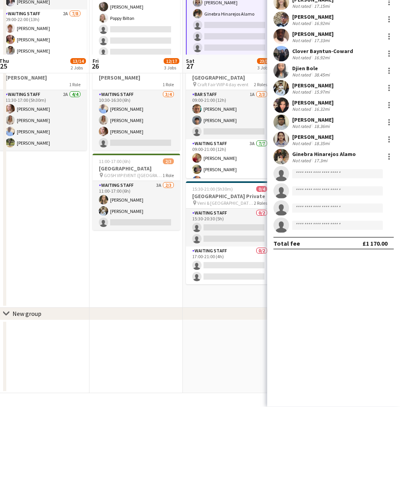
click at [151, 289] on app-date-cell "09:00-21:00 (12h) 7/10 Heritage House pin Craft Fair VVIP 4 day event 2 Roles B…" at bounding box center [135, 209] width 93 height 367
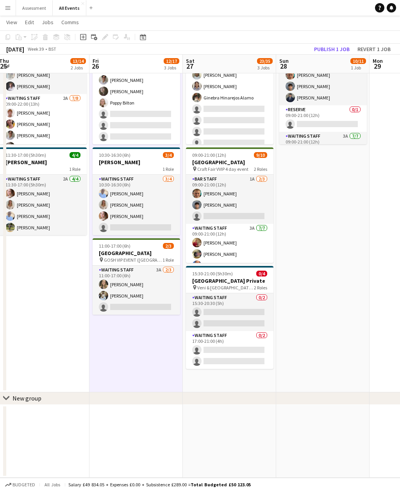
click at [340, 49] on button "Publish 1 job" at bounding box center [332, 49] width 42 height 10
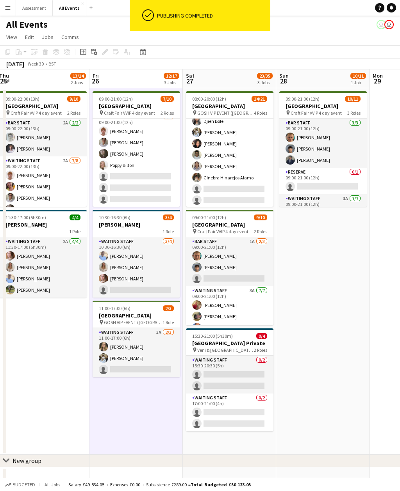
scroll to position [186, 0]
click at [253, 193] on app-card-role "Waiting Staff 10/14 11:00-20:00 (9h) Annabel Smith Daniel Varga Olamide Olaleka…" at bounding box center [229, 144] width 87 height 174
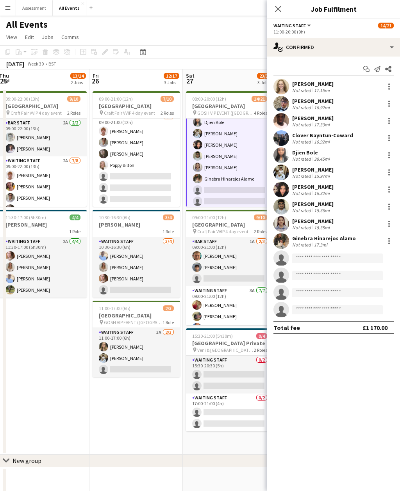
click at [239, 45] on app-toolbar "Copy Paste Paste Command V Paste with crew Command Shift V Paste linked Job Del…" at bounding box center [200, 51] width 400 height 13
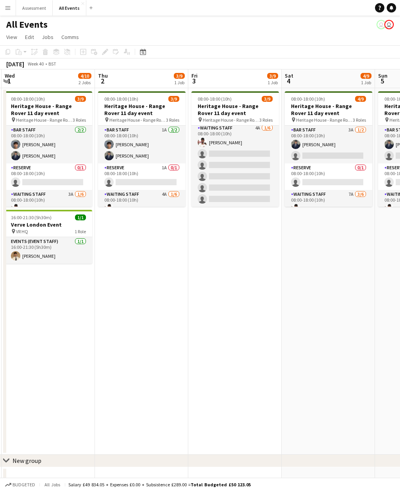
scroll to position [66, 0]
click at [260, 177] on app-card-role "Waiting Staff 4A 1/6 08:00-18:00 (10h) Ahmed Al-Khayat single-neutral-actions s…" at bounding box center [234, 165] width 87 height 83
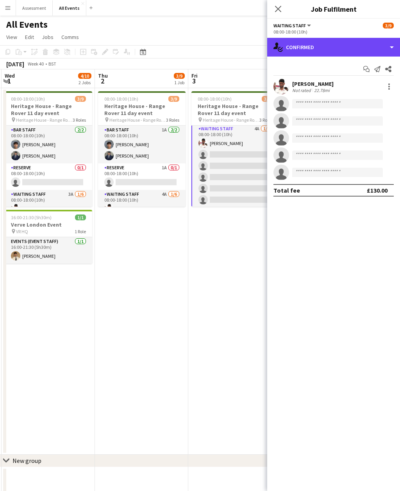
click at [349, 47] on div "single-neutral-actions-check-2 Confirmed" at bounding box center [333, 47] width 133 height 19
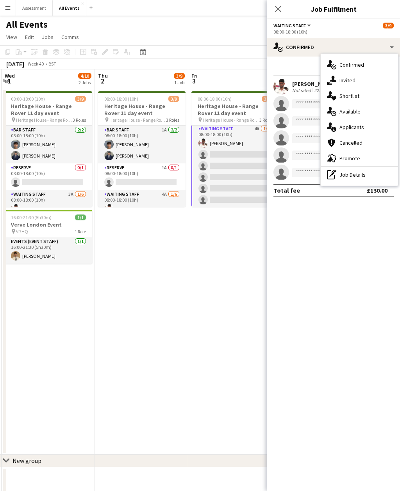
click at [369, 133] on div "single-neutral-actions-information Applicants" at bounding box center [358, 127] width 77 height 16
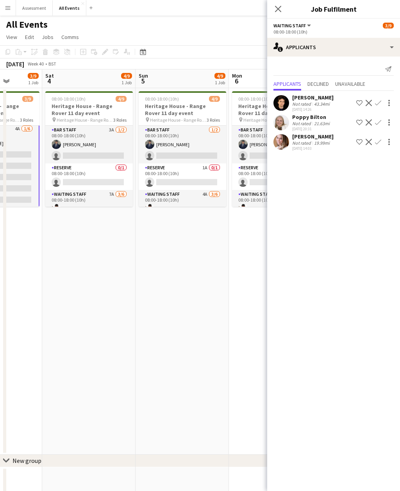
scroll to position [0, 327]
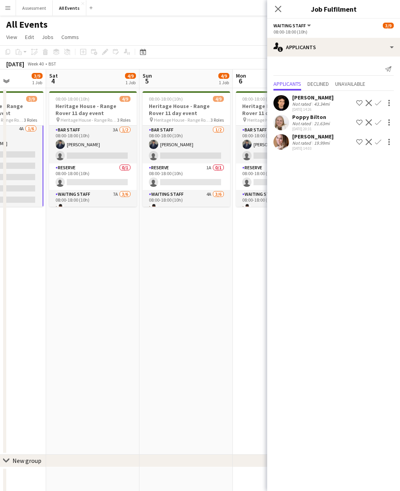
click at [117, 140] on app-card-role "Bar Staff 3A 1/2 08:00-18:00 (10h) Charlie Hill single-neutral-actions" at bounding box center [92, 145] width 87 height 38
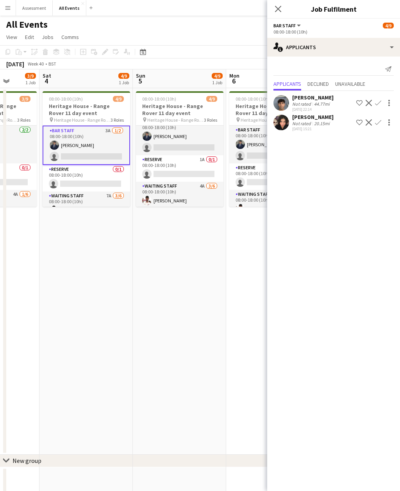
scroll to position [10, 0]
click at [188, 144] on app-card-role "Bar Staff 1/2 08:00-18:00 (10h) Charlie Hill single-neutral-actions" at bounding box center [179, 135] width 87 height 38
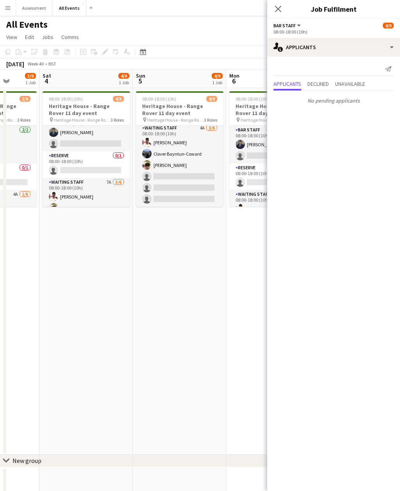
scroll to position [18, 0]
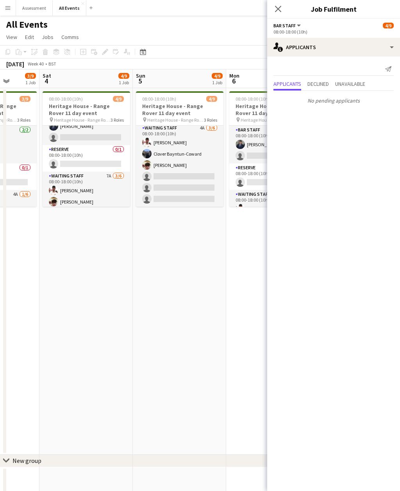
click at [116, 188] on app-card-role "Waiting Staff 7A 3/6 08:00-18:00 (10h) Ahmed Al-Khayat Christopher Carradine Cl…" at bounding box center [86, 213] width 87 height 83
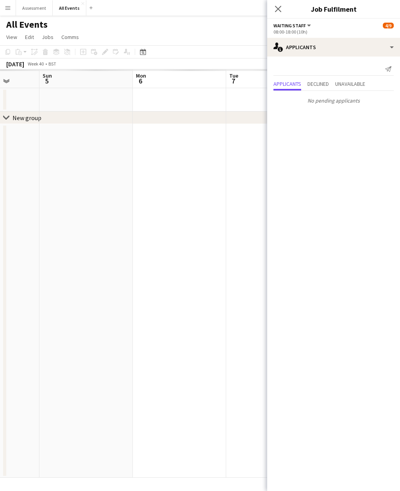
scroll to position [0, 0]
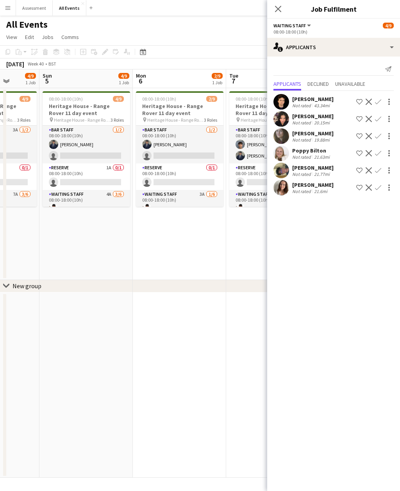
click at [216, 361] on app-date-cell at bounding box center [179, 386] width 93 height 186
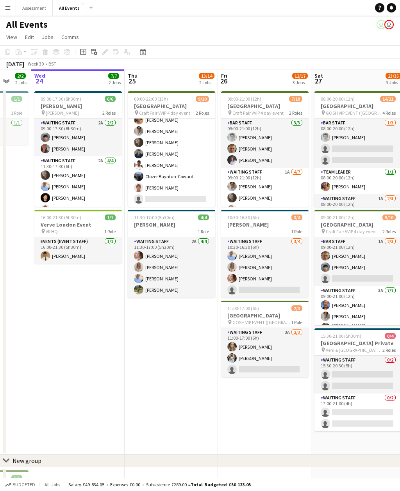
scroll to position [55, 0]
click at [197, 196] on app-card-role "Waiting Staff 2A 7/8 09:00-22:00 (13h) Ruth Danieli Emily Reeve Flora McCulloug…" at bounding box center [171, 154] width 87 height 106
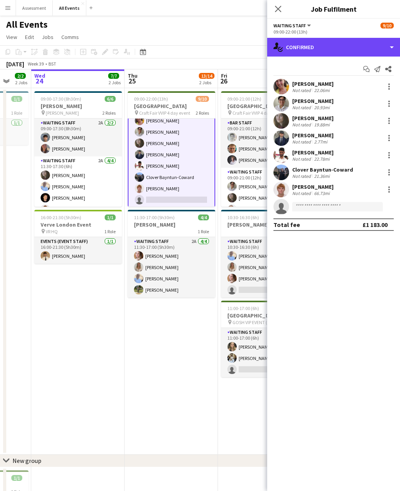
click at [356, 43] on div "single-neutral-actions-check-2 Confirmed" at bounding box center [333, 47] width 133 height 19
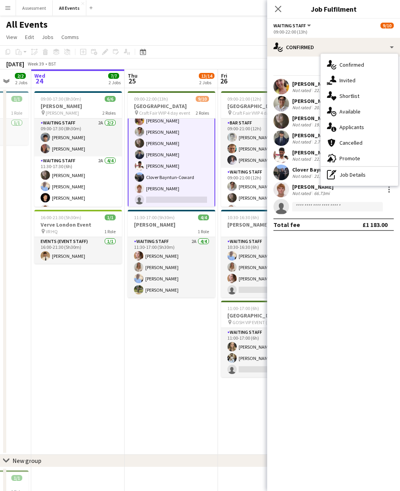
click at [368, 129] on div "single-neutral-actions-information Applicants" at bounding box center [358, 127] width 77 height 16
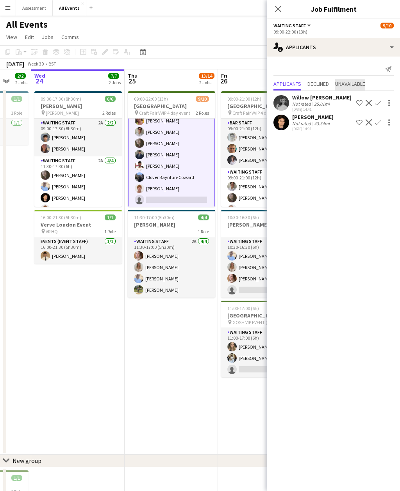
click at [346, 82] on span "Unavailable" at bounding box center [350, 83] width 30 height 5
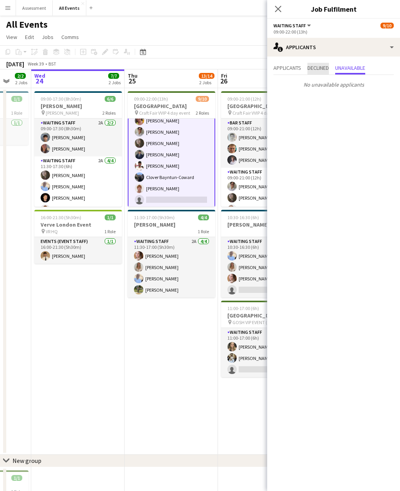
click at [322, 71] on span "Declined" at bounding box center [317, 69] width 21 height 12
click at [180, 337] on app-date-cell "09:00-22:00 (13h) 9/10 Heritage House pin Craft Fair VVIP 4 day event 2 Roles B…" at bounding box center [170, 271] width 93 height 367
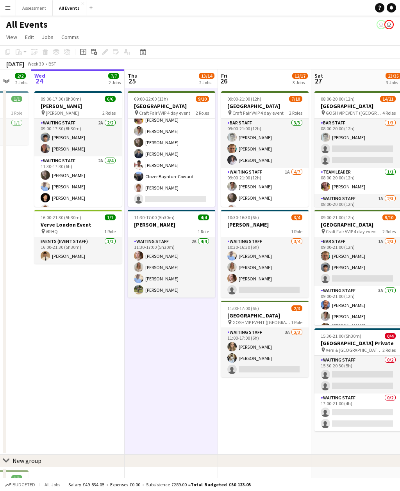
click at [198, 275] on app-card-role "Waiting Staff 2A 4/4 11:30-17:00 (5h30m) Grace Reilly Isobel Crabb Bethany Cook…" at bounding box center [171, 267] width 87 height 60
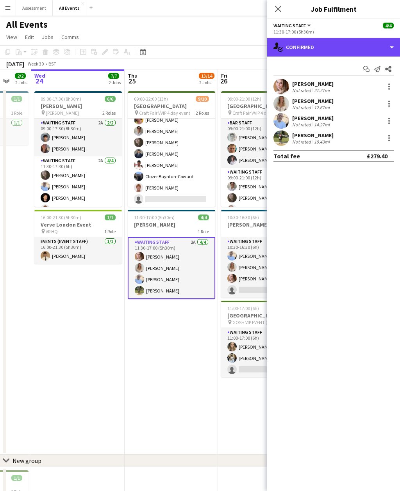
click at [350, 47] on div "single-neutral-actions-check-2 Confirmed" at bounding box center [333, 47] width 133 height 19
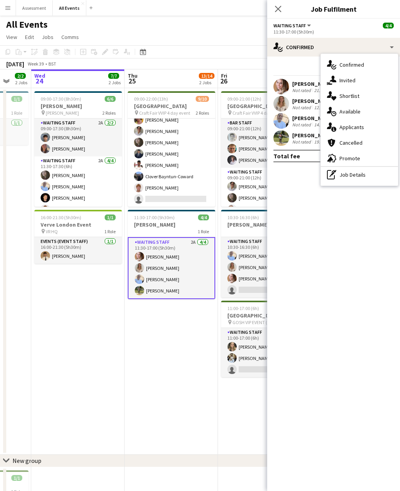
click at [365, 135] on div "cancellation Cancelled" at bounding box center [358, 143] width 77 height 16
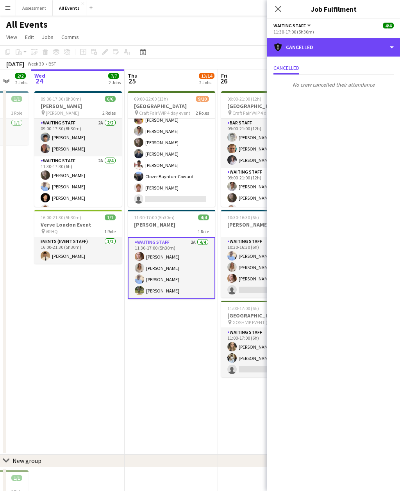
click at [366, 48] on div "cancellation Cancelled" at bounding box center [333, 47] width 133 height 19
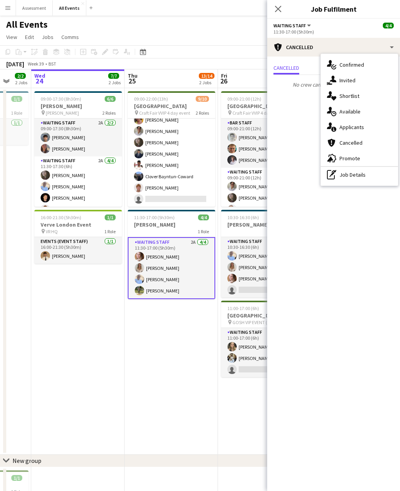
click at [368, 129] on div "single-neutral-actions-information Applicants" at bounding box center [358, 127] width 77 height 16
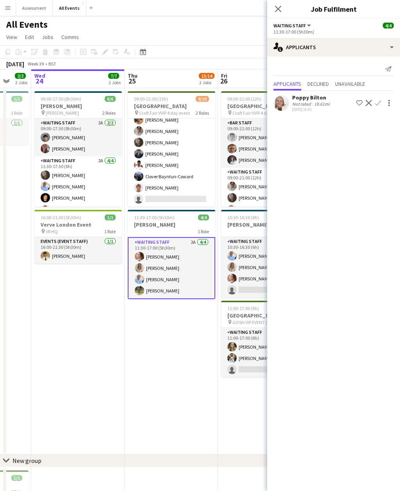
click at [191, 345] on app-date-cell "09:00-22:00 (13h) 9/10 Heritage House pin Craft Fair VVIP 4 day event 2 Roles B…" at bounding box center [170, 271] width 93 height 367
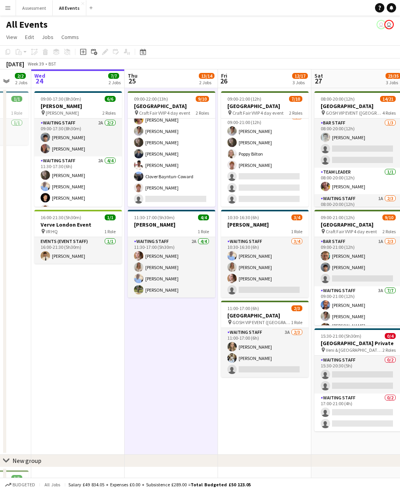
click at [285, 178] on app-card-role "Waiting Staff 1A 4/7 09:00-21:00 (12h) Emily Reeve Flora McCullough Poppy Bilto…" at bounding box center [264, 159] width 87 height 94
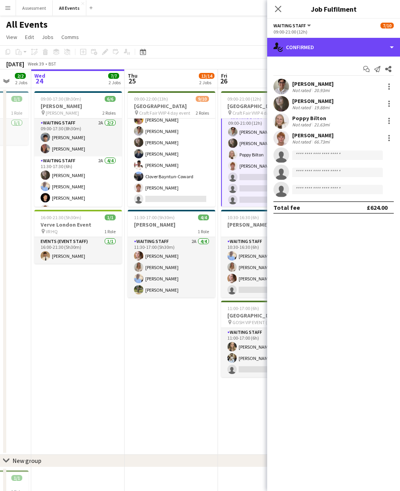
click at [352, 47] on div "single-neutral-actions-check-2 Confirmed" at bounding box center [333, 47] width 133 height 19
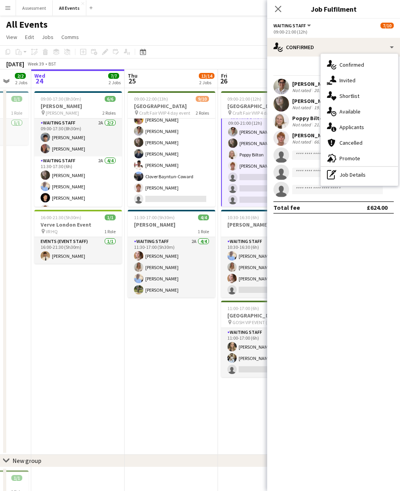
click at [373, 129] on div "single-neutral-actions-information Applicants" at bounding box center [358, 127] width 77 height 16
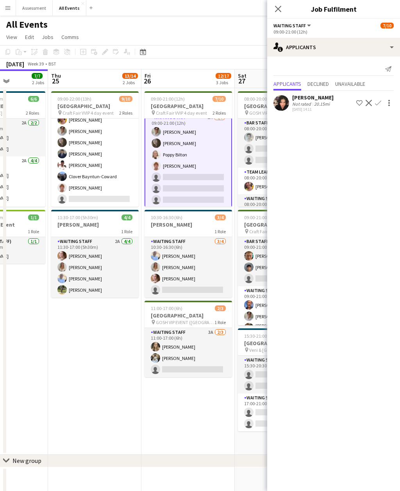
scroll to position [0, 337]
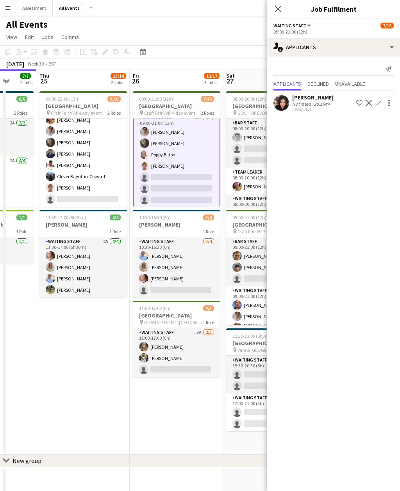
click at [188, 418] on app-date-cell "09:00-21:00 (12h) 7/10 Heritage House pin Craft Fair VVIP 4 day event 2 Roles B…" at bounding box center [176, 271] width 93 height 367
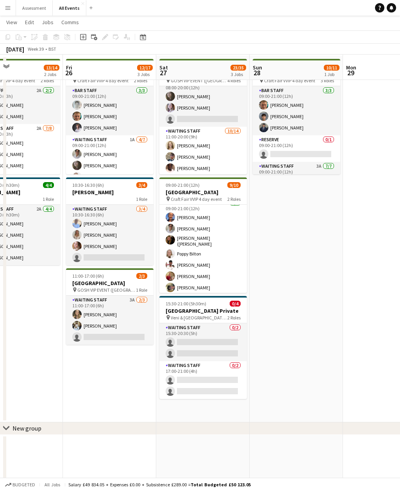
scroll to position [37, 0]
